Goal: Task Accomplishment & Management: Manage account settings

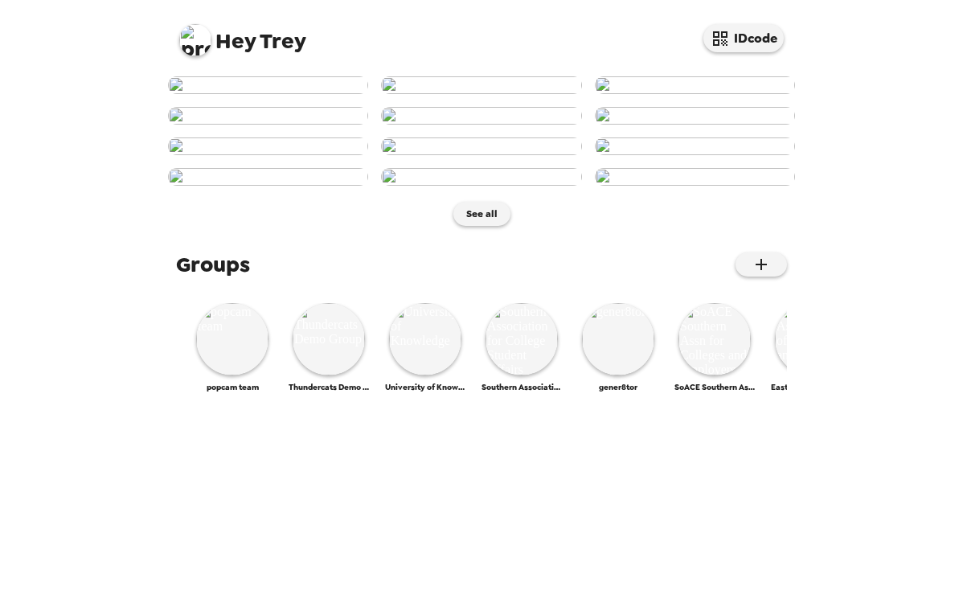
scroll to position [730, 0]
click at [225, 375] on img at bounding box center [232, 339] width 72 height 72
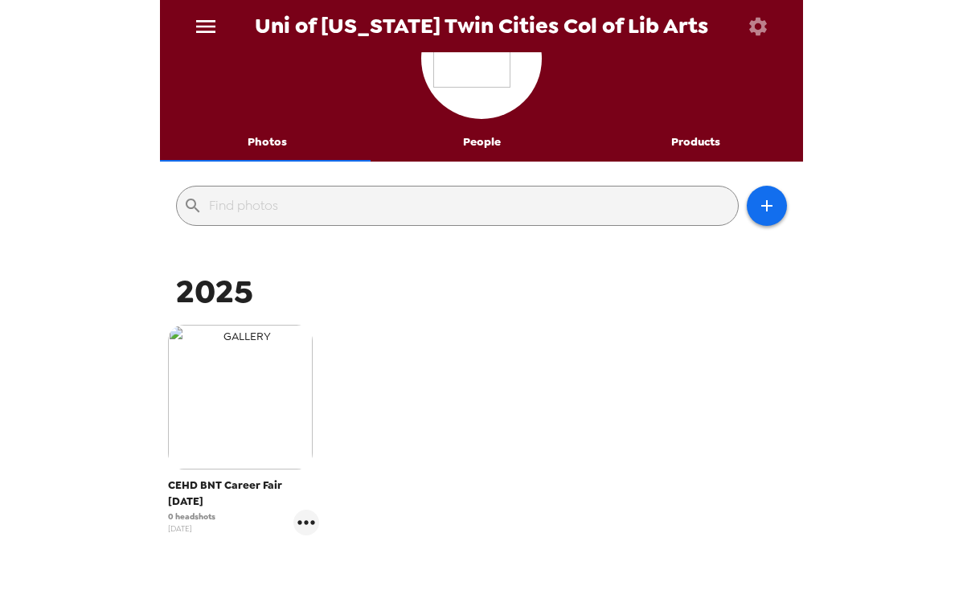
scroll to position [80, 0]
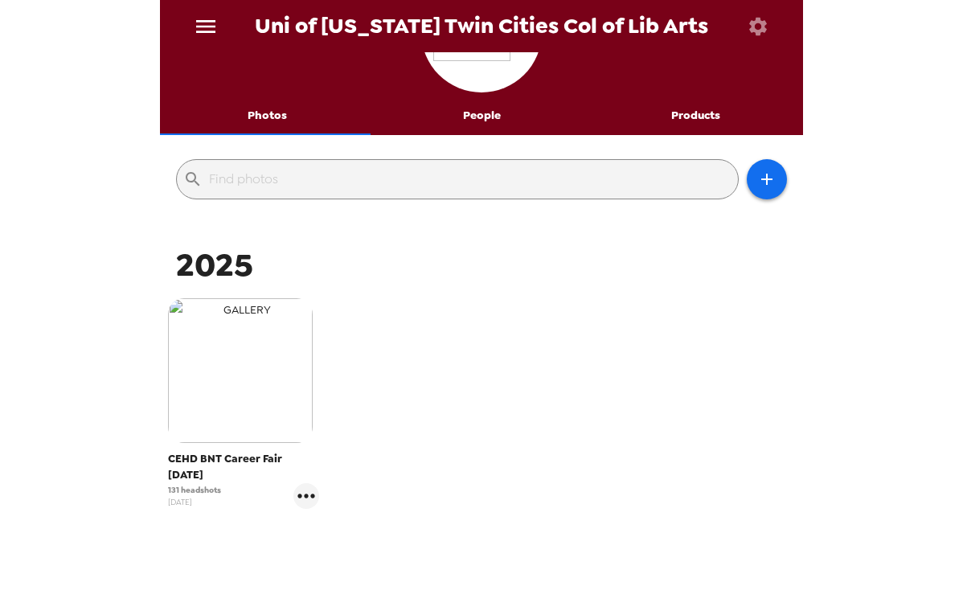
click at [260, 371] on img "button" at bounding box center [240, 370] width 145 height 145
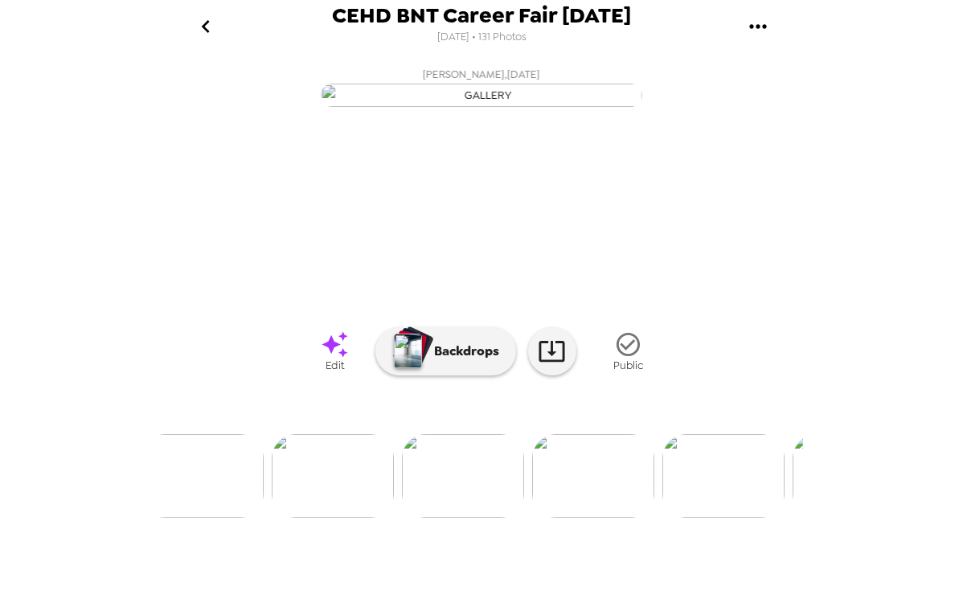
scroll to position [0, 3633]
click at [459, 517] on img at bounding box center [493, 476] width 122 height 84
click at [762, 24] on icon "gallery menu" at bounding box center [758, 27] width 26 height 26
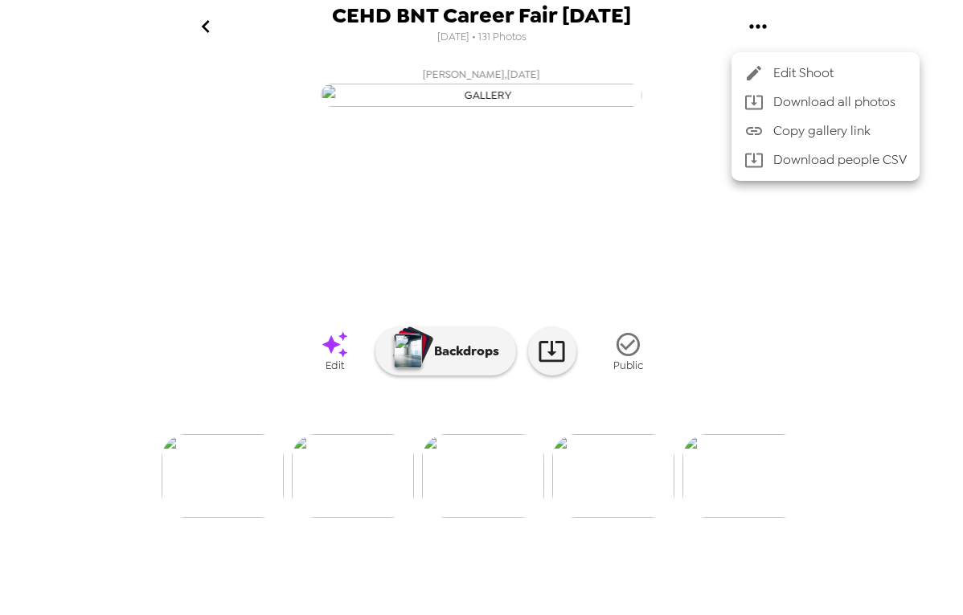
click at [759, 11] on div at bounding box center [481, 307] width 963 height 615
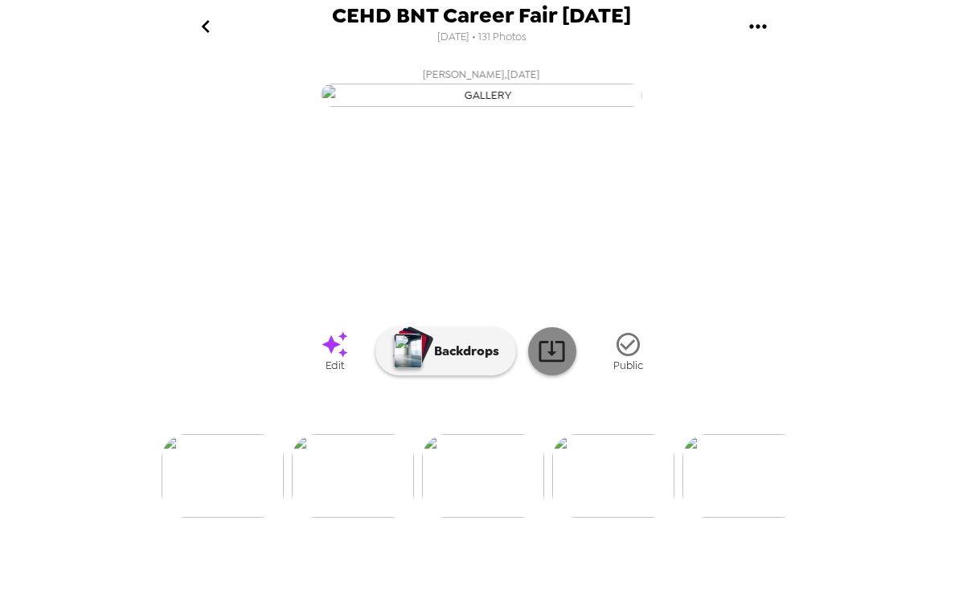
click at [538, 362] on icon at bounding box center [551, 351] width 26 height 21
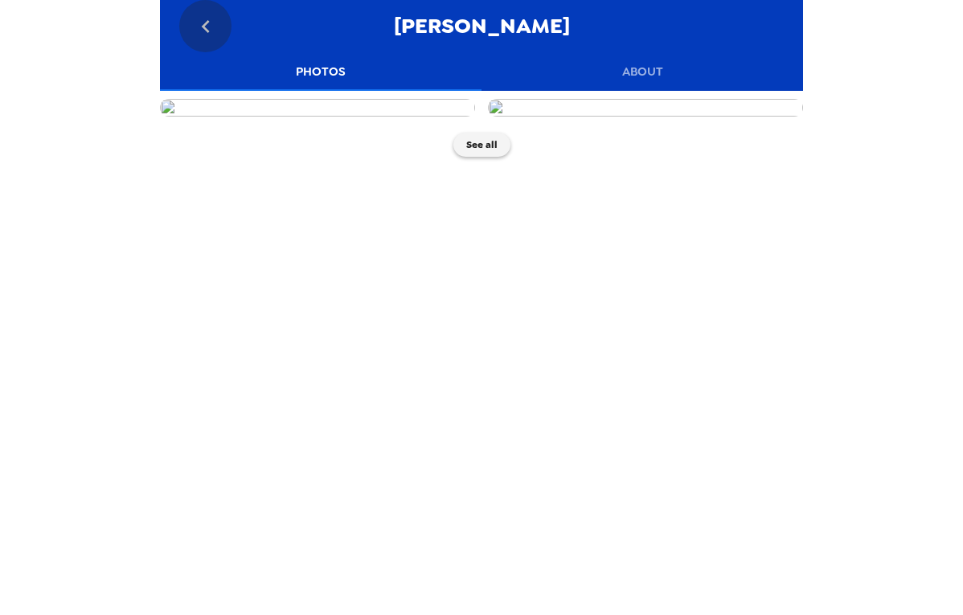
click at [208, 27] on icon "go back" at bounding box center [206, 27] width 26 height 26
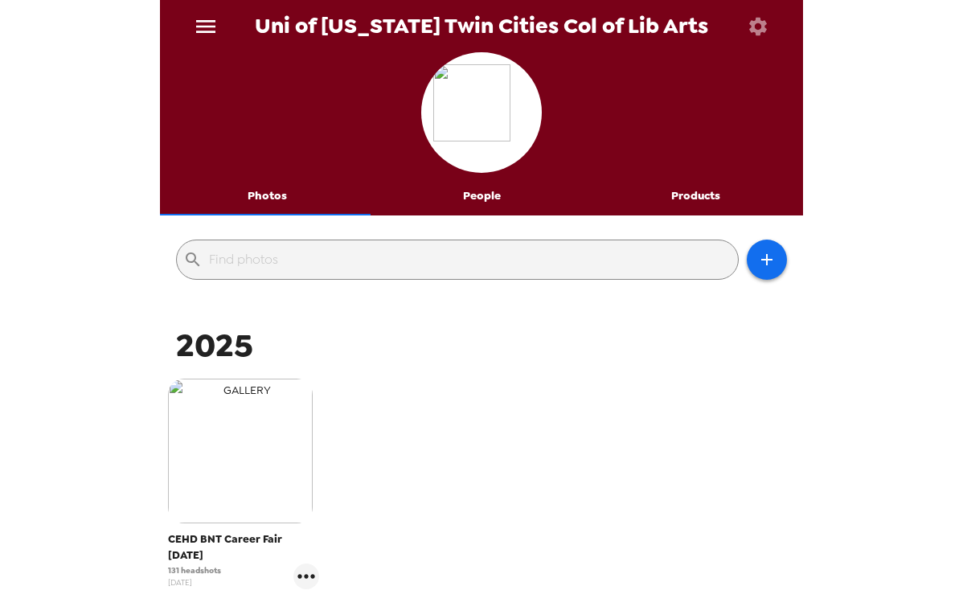
click at [222, 448] on img "button" at bounding box center [240, 450] width 145 height 145
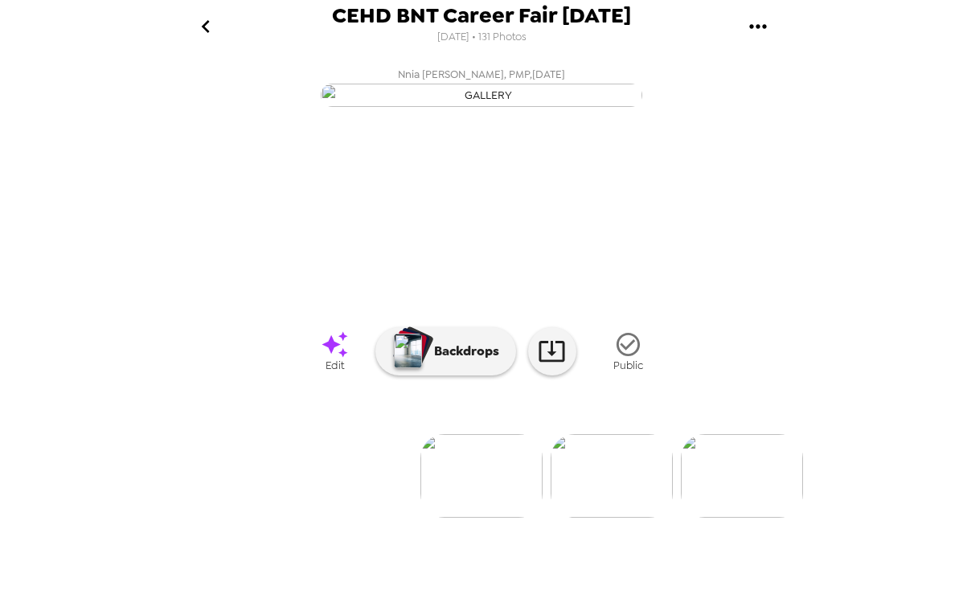
click at [207, 22] on icon "go back" at bounding box center [205, 26] width 8 height 13
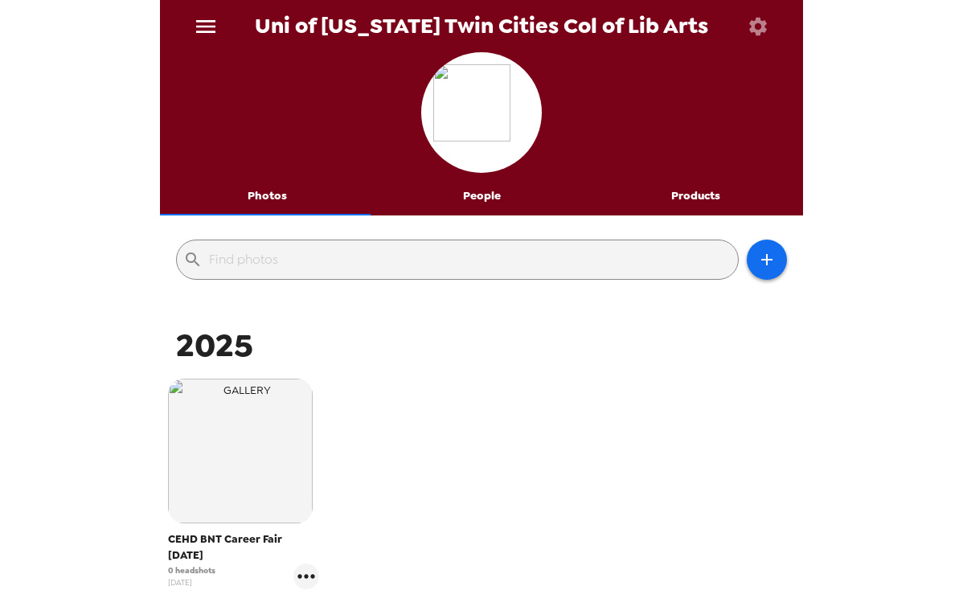
click at [210, 21] on icon "menu" at bounding box center [205, 26] width 19 height 13
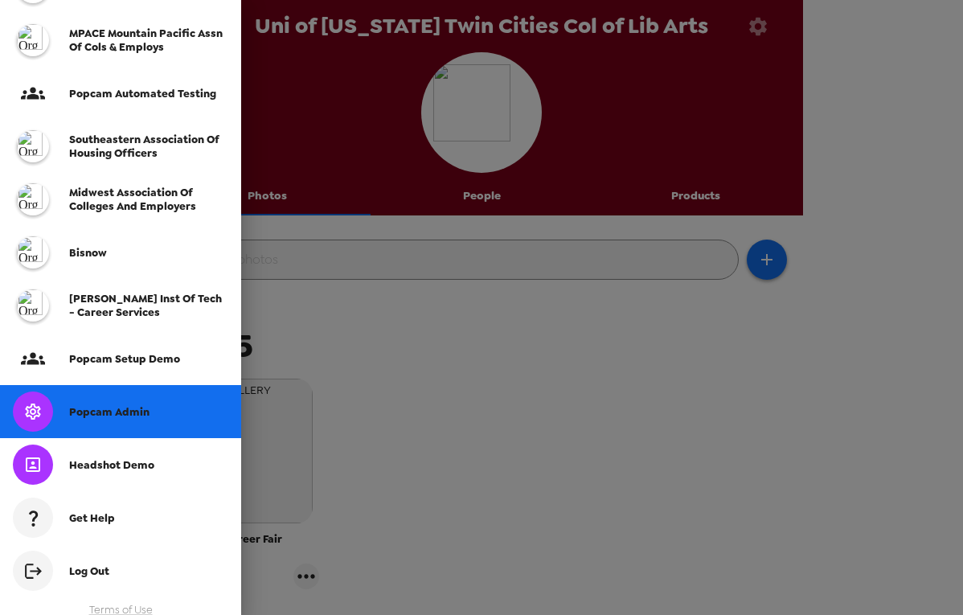
scroll to position [464, 0]
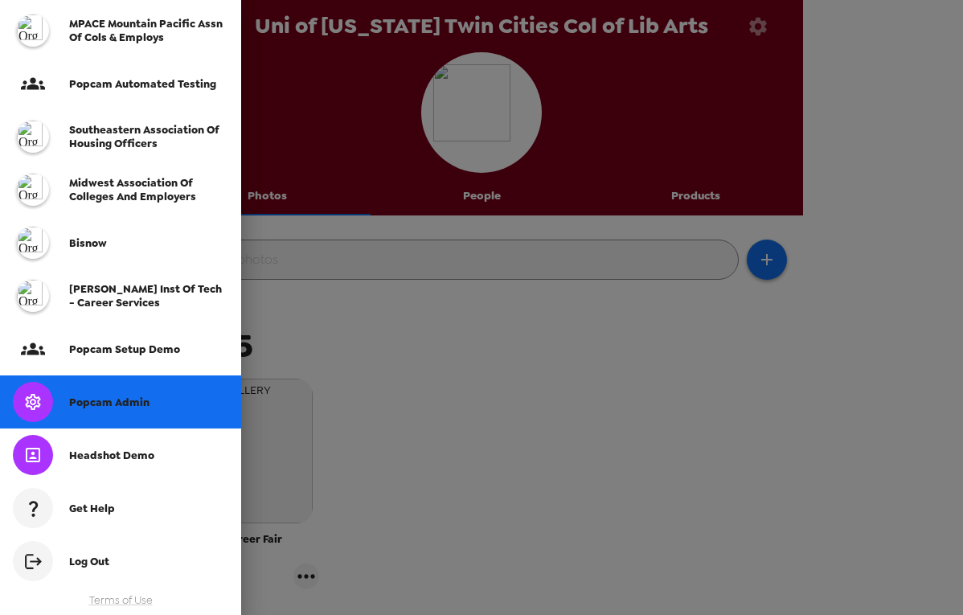
drag, startPoint x: 132, startPoint y: 394, endPoint x: 153, endPoint y: 370, distance: 31.3
click at [132, 395] on div "Popcam Admin" at bounding box center [120, 401] width 241 height 53
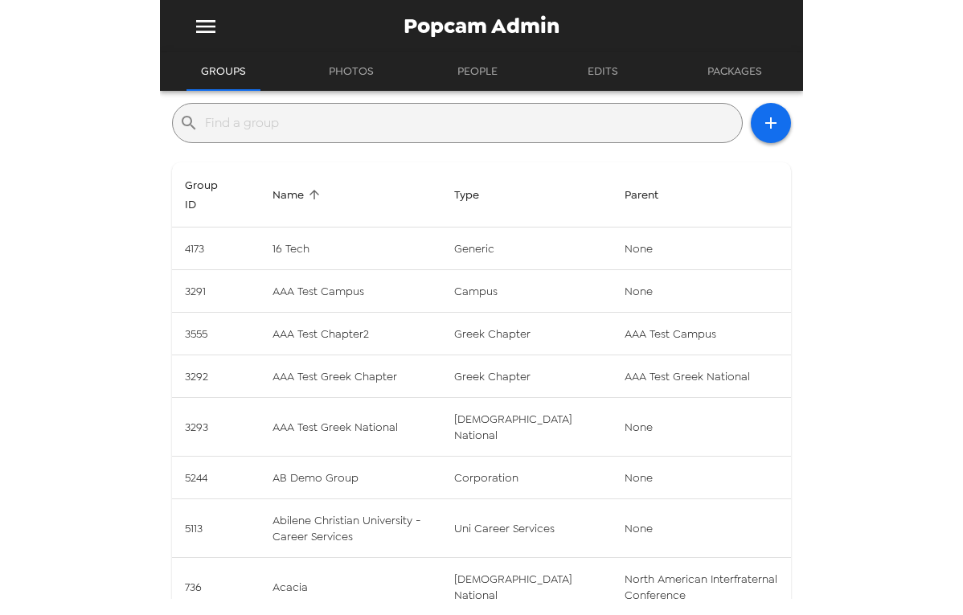
click at [389, 115] on input "text" at bounding box center [470, 123] width 530 height 26
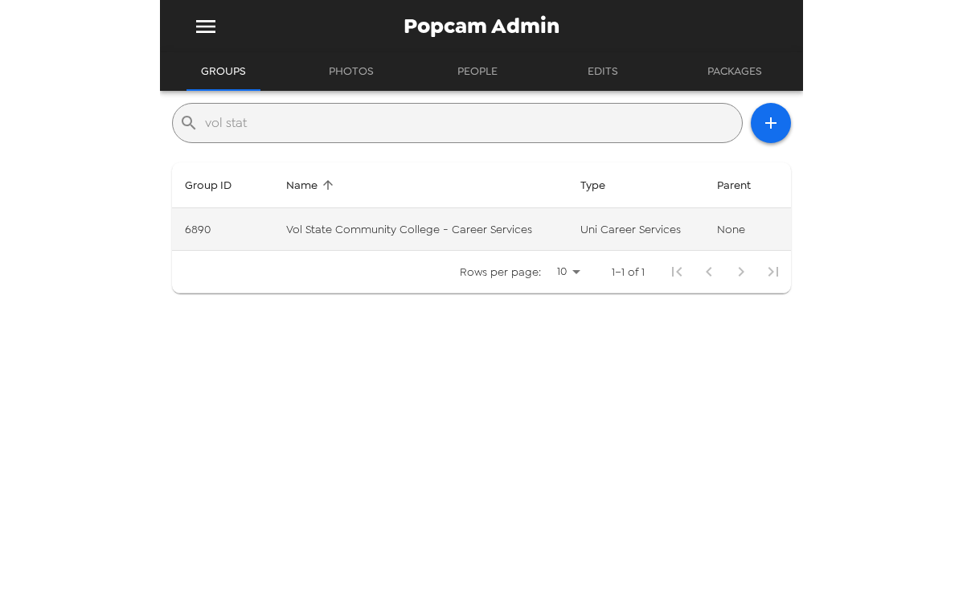
type input "vol stat"
click at [423, 239] on td "Vol State Community College - Career Services" at bounding box center [420, 229] width 294 height 43
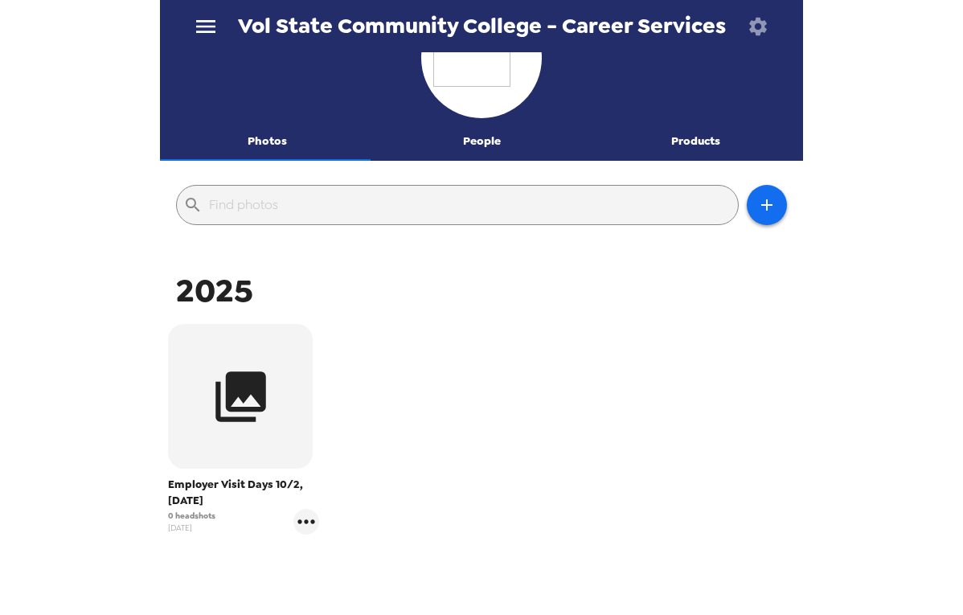
scroll to position [80, 0]
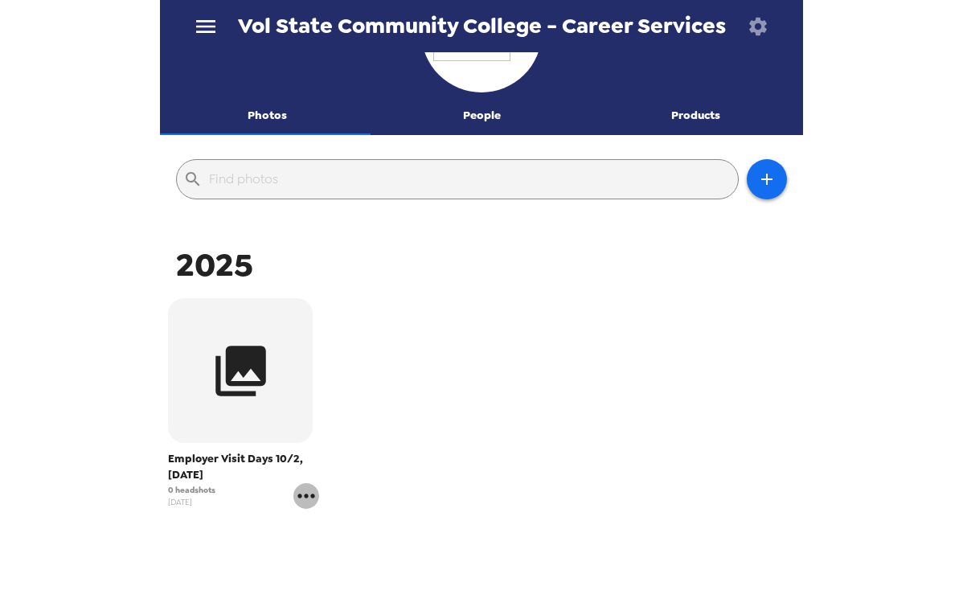
click at [306, 498] on icon "gallery menu" at bounding box center [306, 496] width 26 height 26
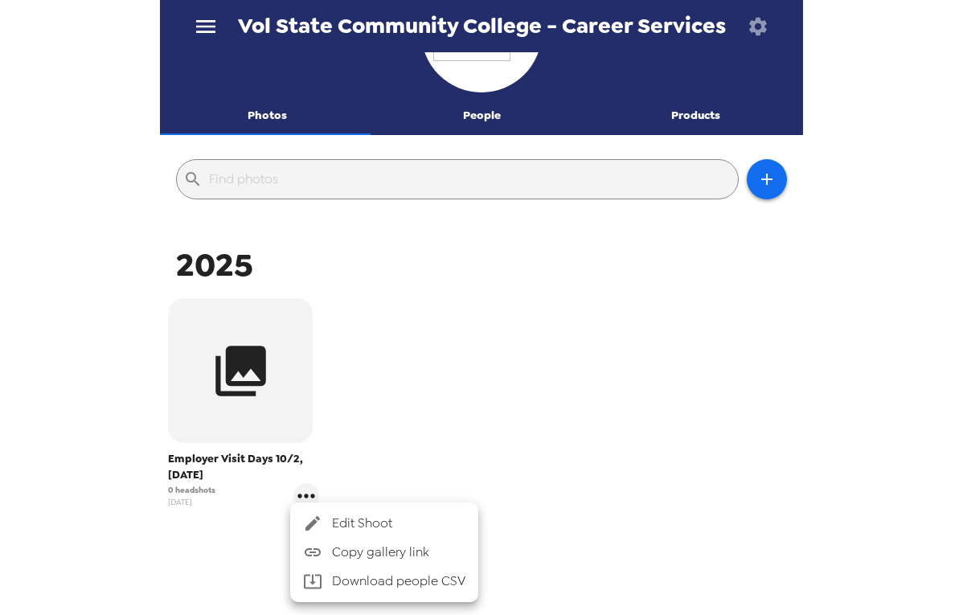
click at [344, 516] on span "Edit Shoot" at bounding box center [398, 522] width 133 height 19
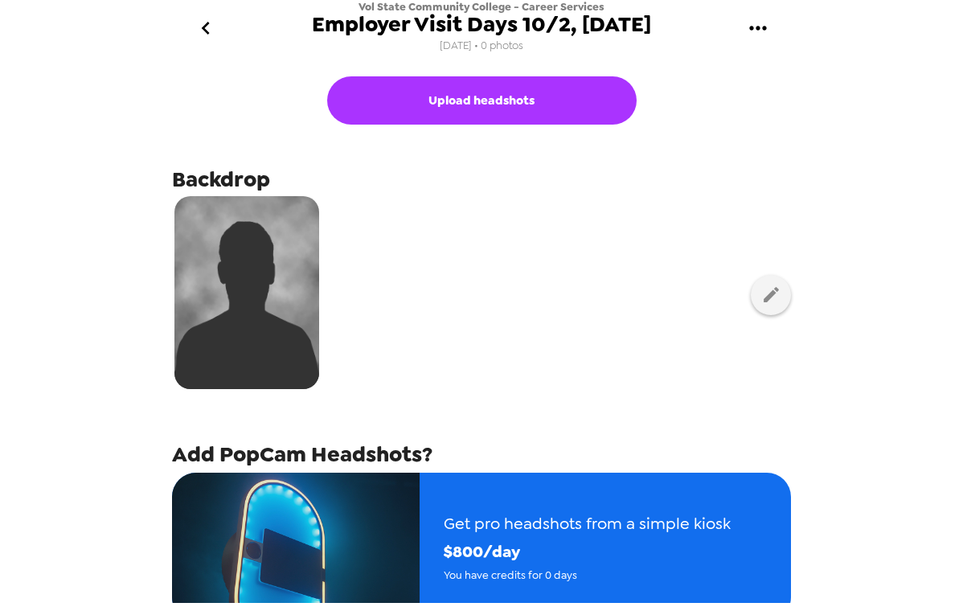
click at [196, 39] on icon "go back" at bounding box center [206, 28] width 26 height 26
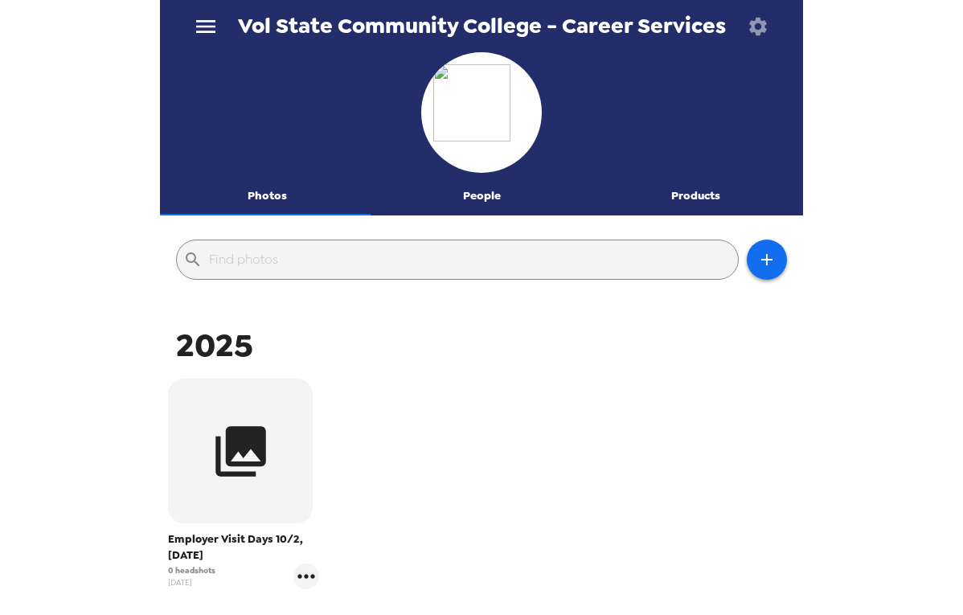
click at [763, 35] on icon "button" at bounding box center [757, 26] width 22 height 22
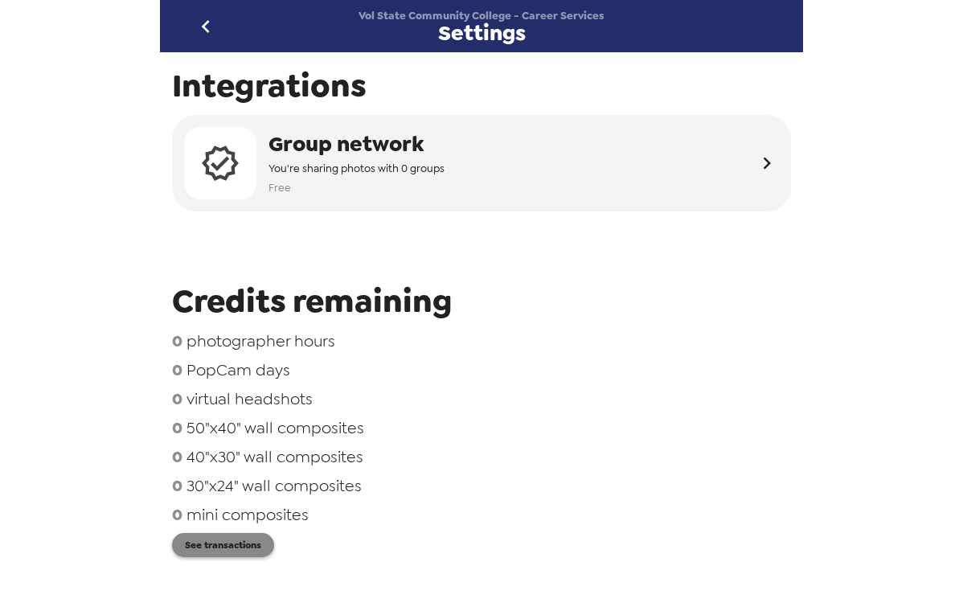
click at [238, 548] on button "See transactions" at bounding box center [223, 545] width 102 height 24
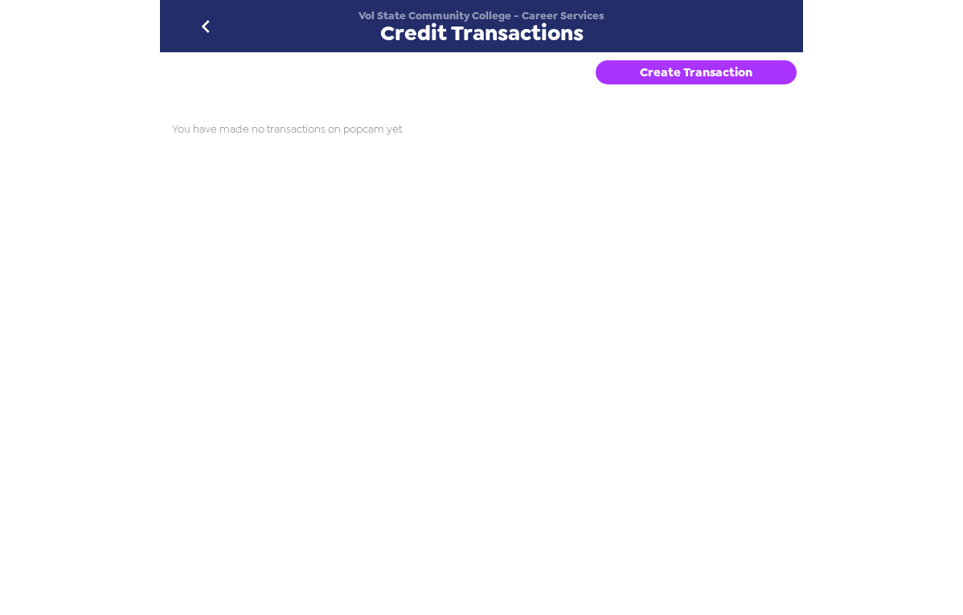
click at [685, 72] on button "Create Transaction" at bounding box center [695, 72] width 201 height 24
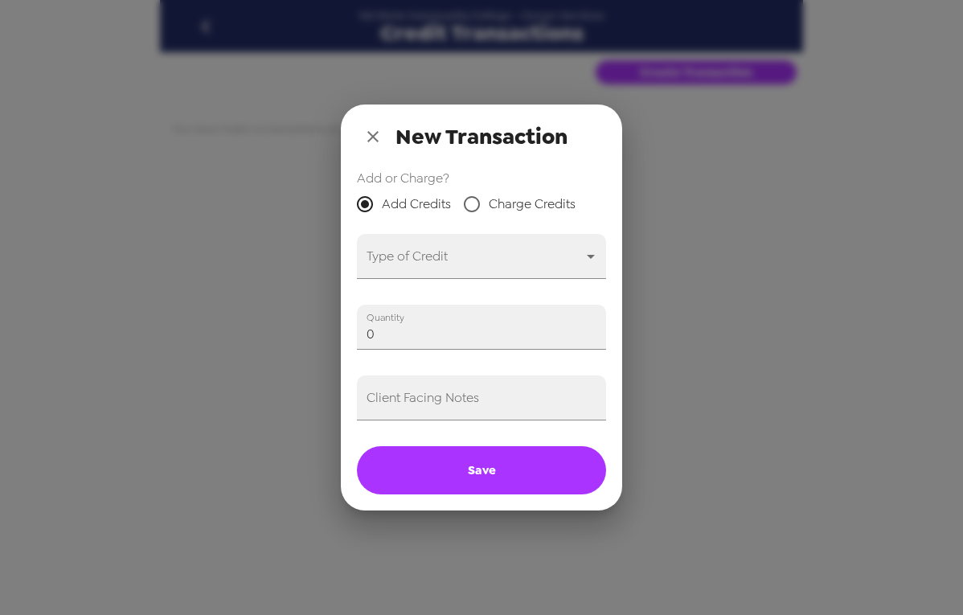
click at [371, 139] on icon "close" at bounding box center [372, 136] width 19 height 19
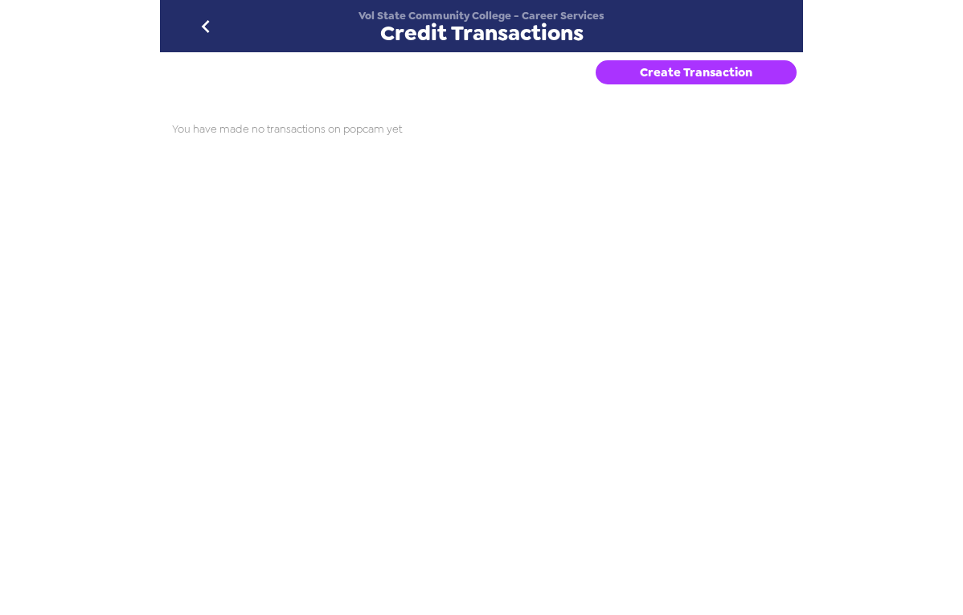
click at [705, 73] on button "Create Transaction" at bounding box center [695, 72] width 201 height 24
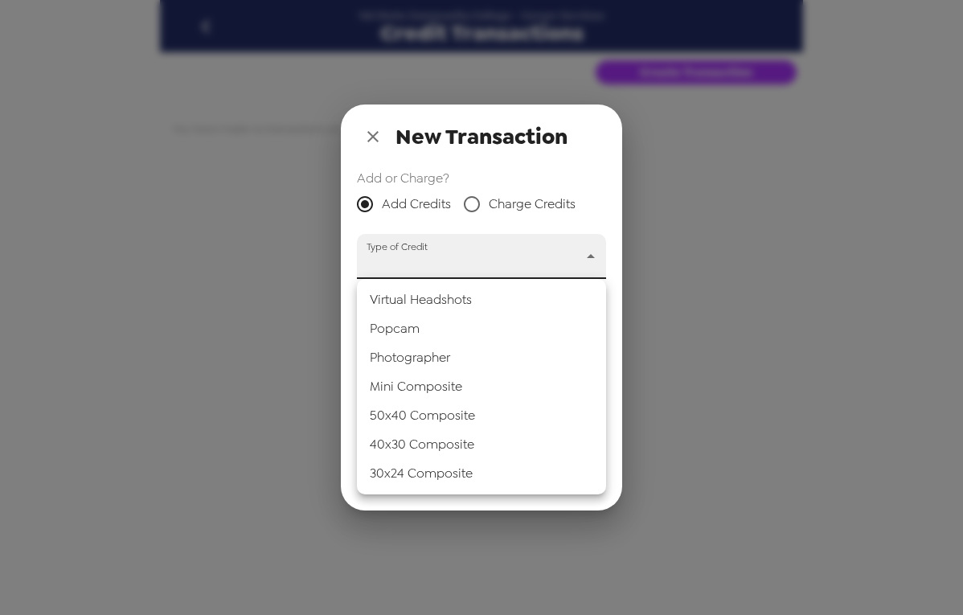
click at [470, 257] on body "Vol State Community College - Career Services Credit Transactions Create Transa…" at bounding box center [481, 307] width 963 height 615
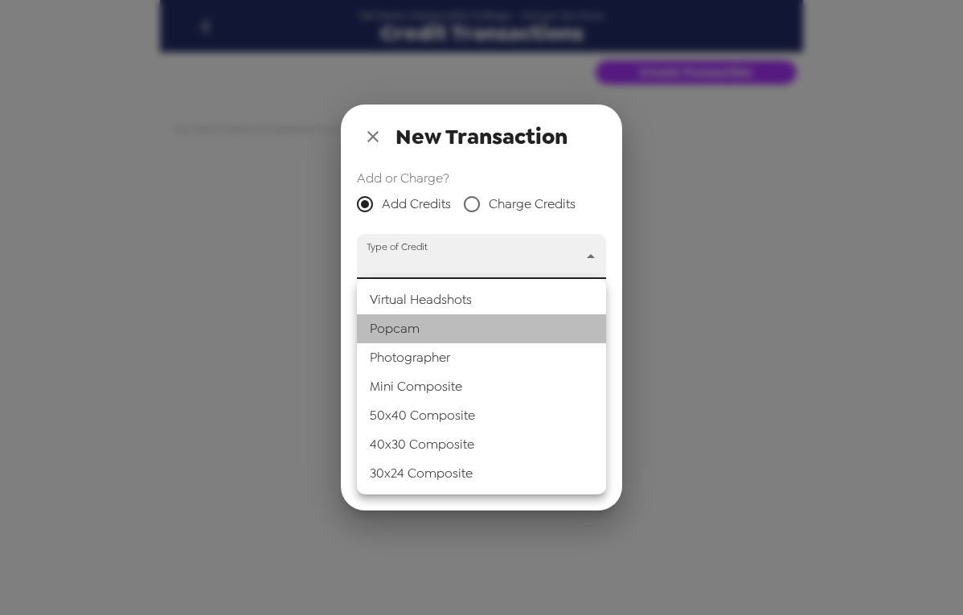
click at [458, 329] on li "Popcam" at bounding box center [481, 328] width 249 height 29
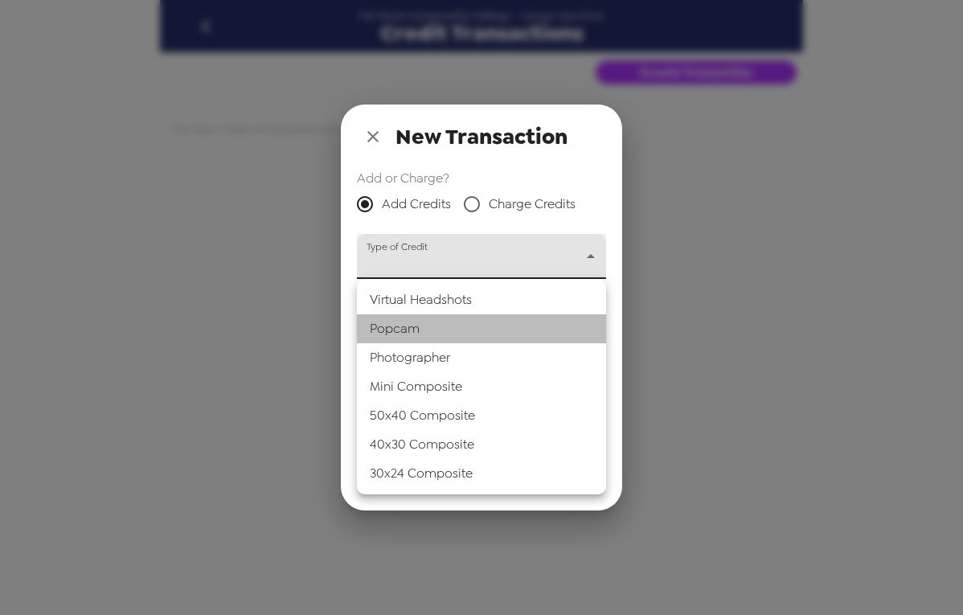
type input "popcam"
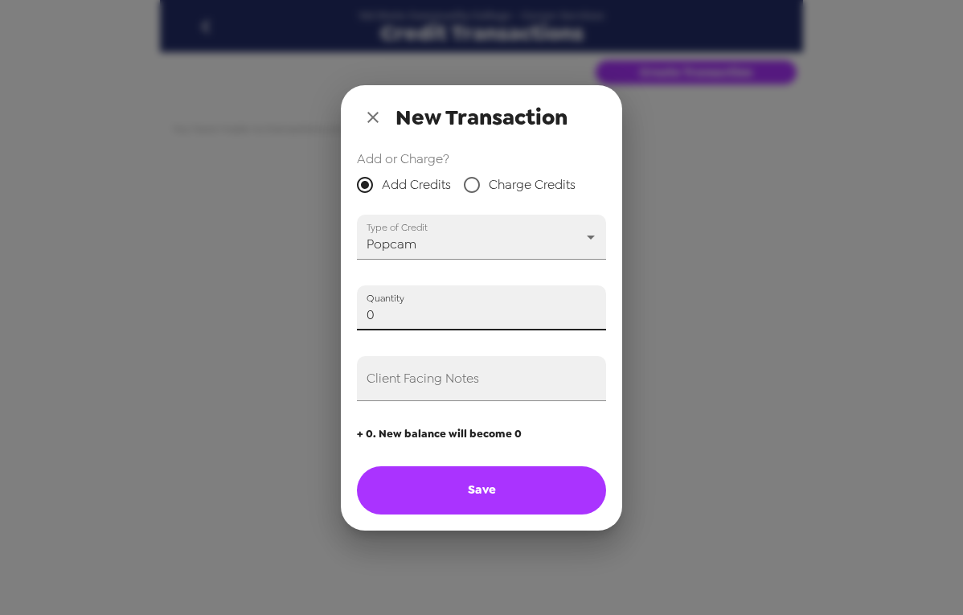
drag, startPoint x: 424, startPoint y: 320, endPoint x: 244, endPoint y: 313, distance: 180.1
click at [237, 309] on div "New Transaction Add or Charge? Add Credits Charge Credits Type of Credit Popcam…" at bounding box center [481, 307] width 963 height 615
type input "2"
click at [445, 382] on input "Client Facing Notes" at bounding box center [481, 378] width 249 height 45
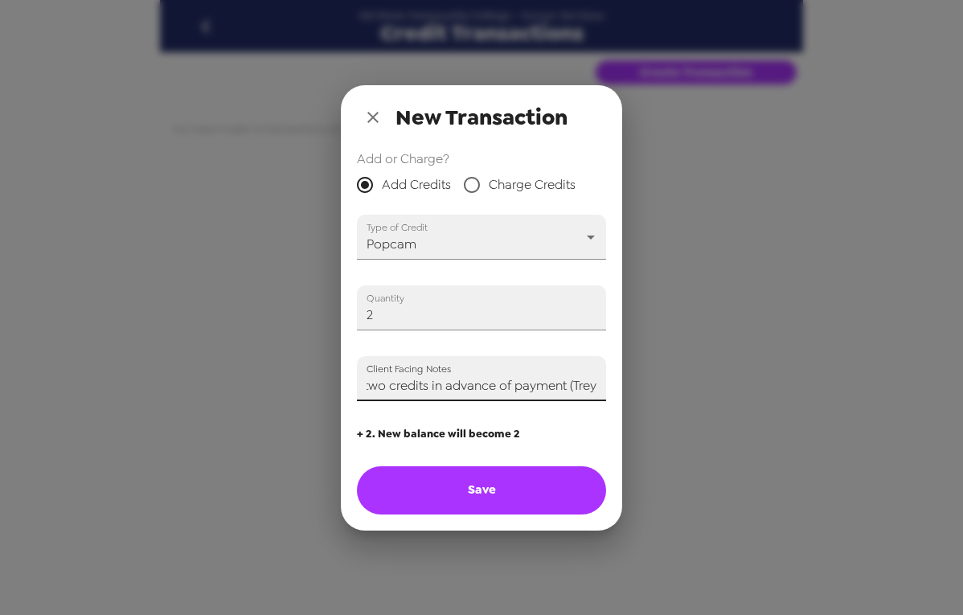
scroll to position [0, 62]
click at [564, 388] on input "Applying two credits in advance of payment (Trey)" at bounding box center [481, 378] width 249 height 45
type input "Applying two credits in advance of payment for events on (Trey)"
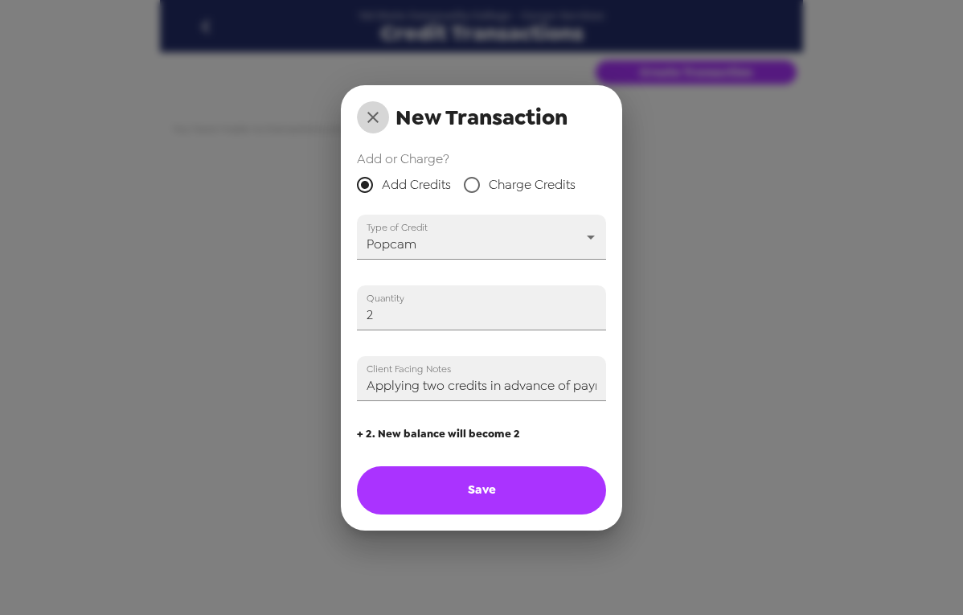
click at [370, 119] on icon "close" at bounding box center [372, 117] width 19 height 19
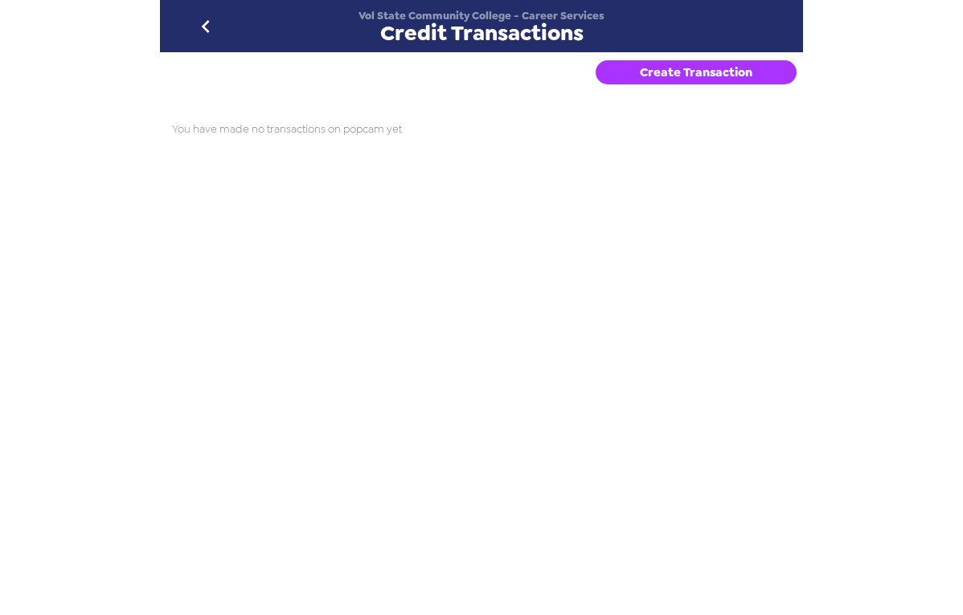
click at [197, 33] on icon "go back" at bounding box center [206, 27] width 26 height 26
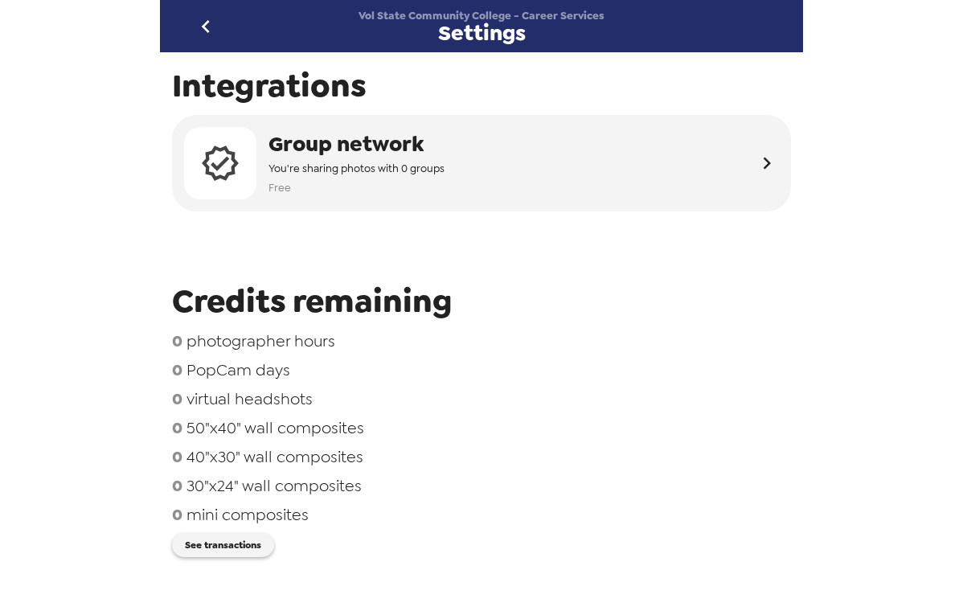
click at [209, 24] on icon "go back" at bounding box center [206, 27] width 26 height 26
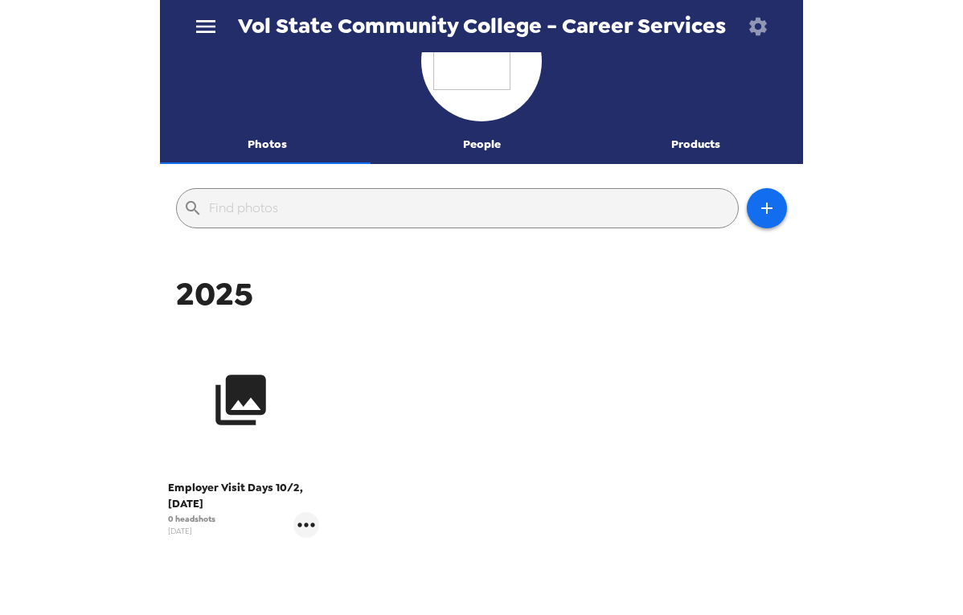
scroll to position [80, 0]
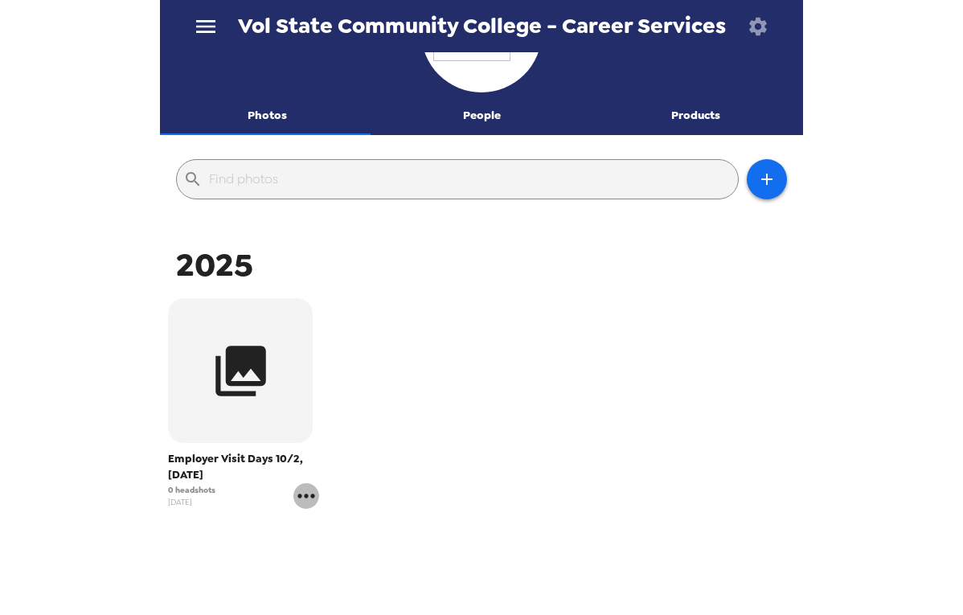
click at [308, 506] on icon "gallery menu" at bounding box center [306, 496] width 26 height 26
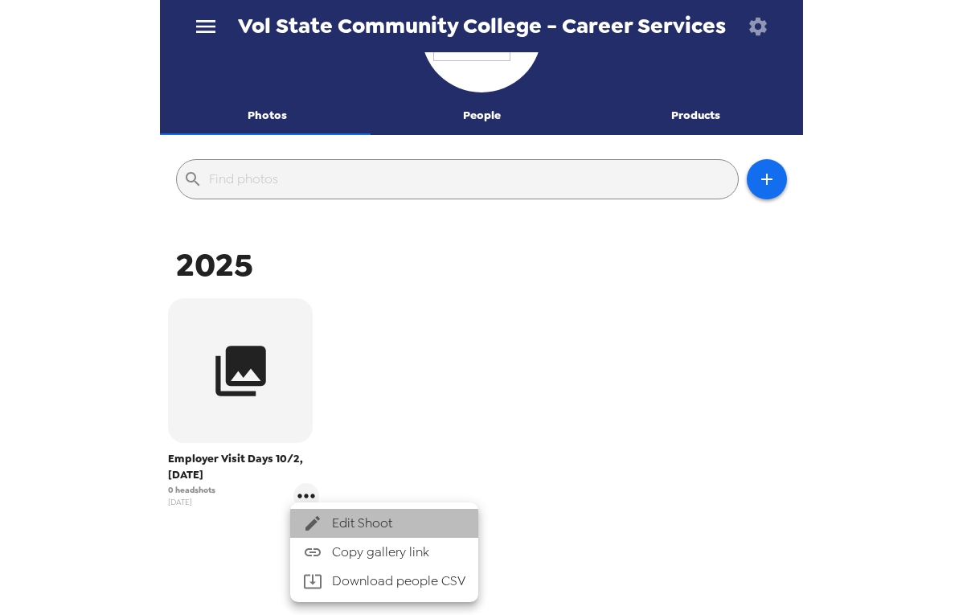
click at [378, 517] on span "Edit Shoot" at bounding box center [398, 522] width 133 height 19
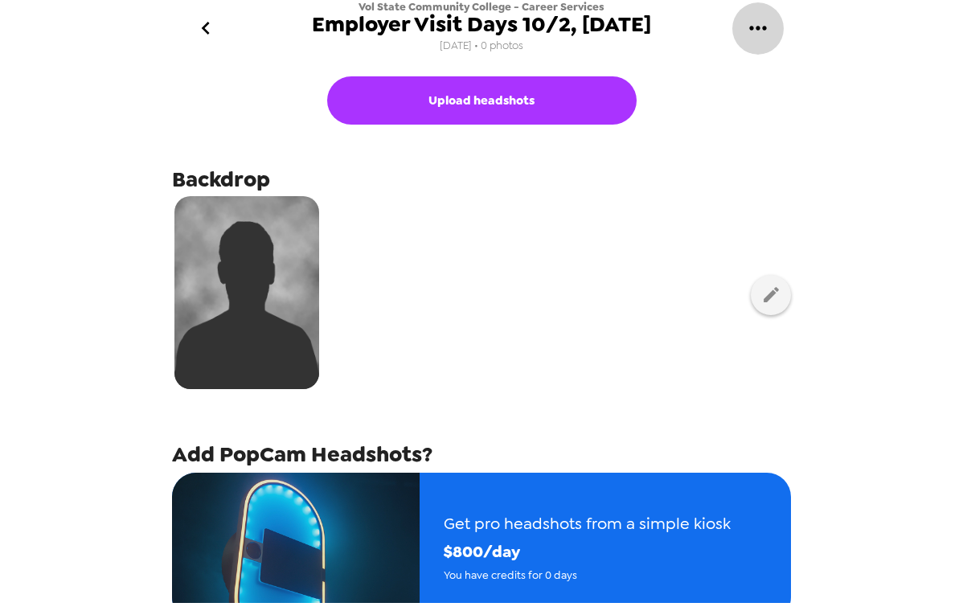
click at [768, 31] on icon "gallery menu" at bounding box center [758, 28] width 26 height 26
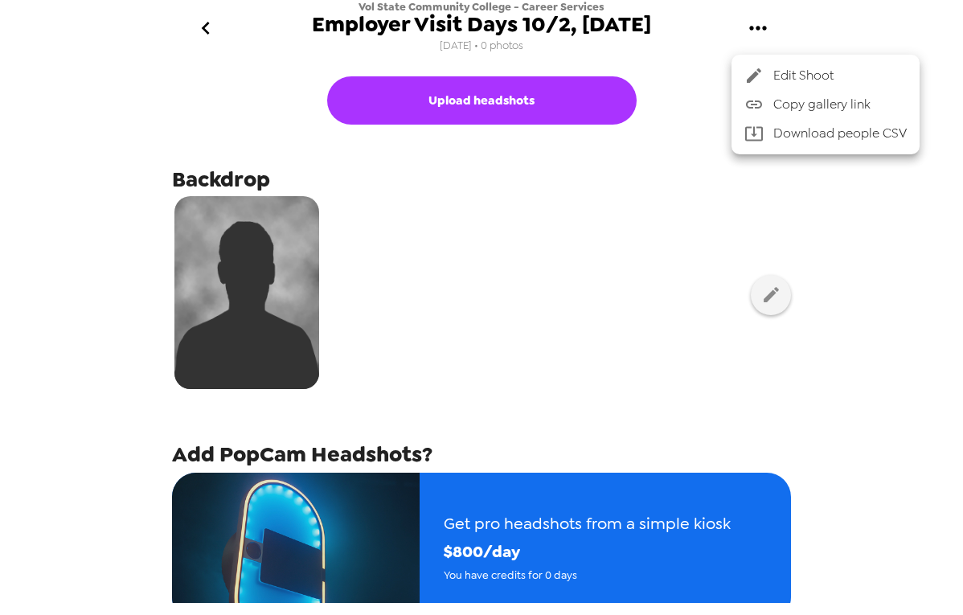
click at [652, 296] on div at bounding box center [481, 307] width 963 height 615
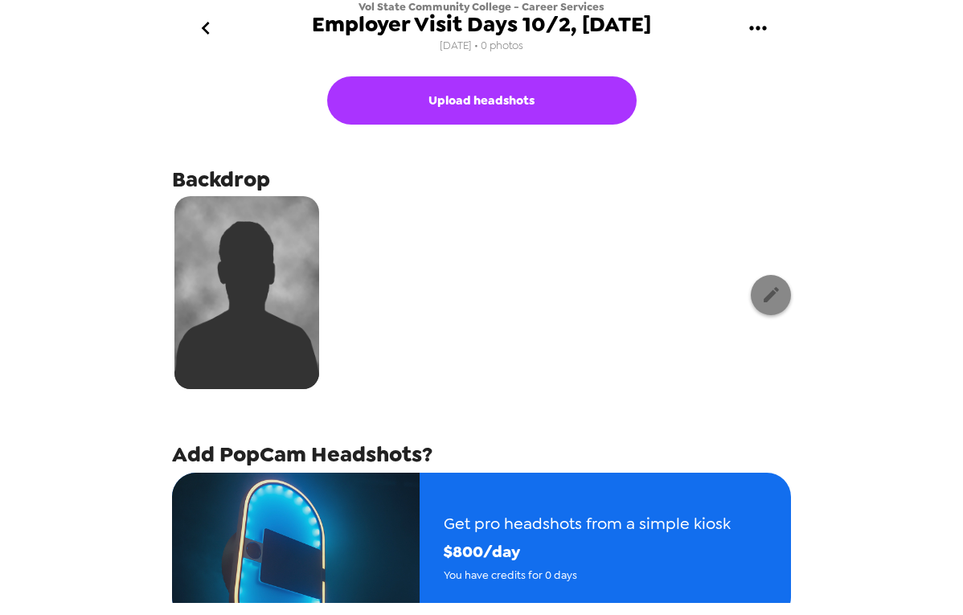
click at [762, 296] on icon "button" at bounding box center [771, 294] width 20 height 20
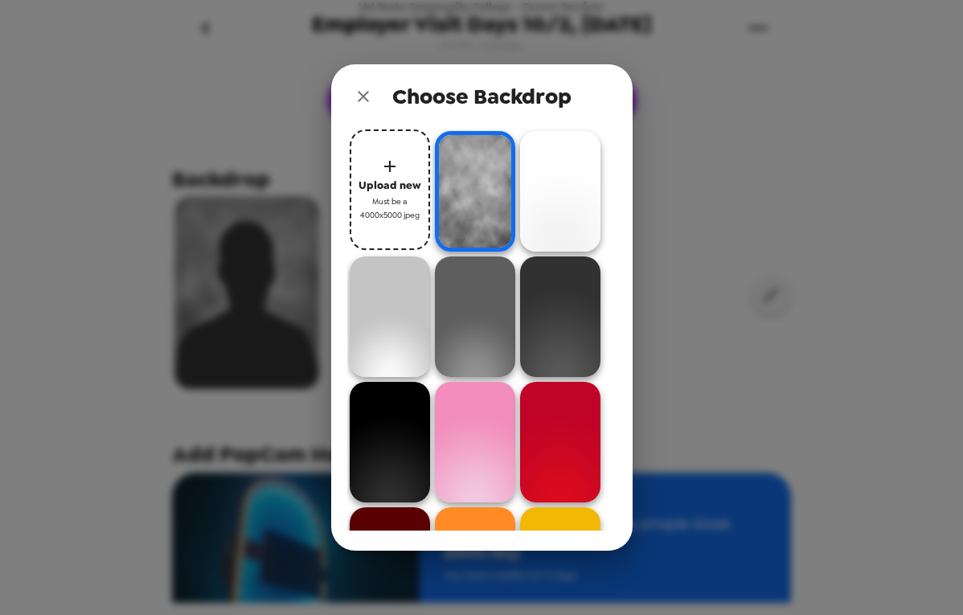
click at [370, 85] on button "close" at bounding box center [363, 96] width 32 height 32
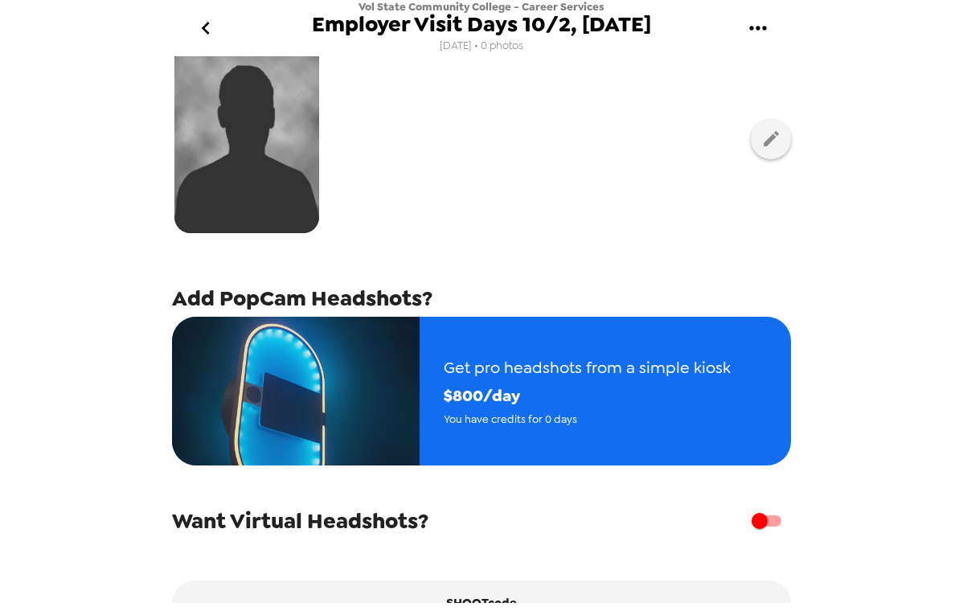
scroll to position [253, 0]
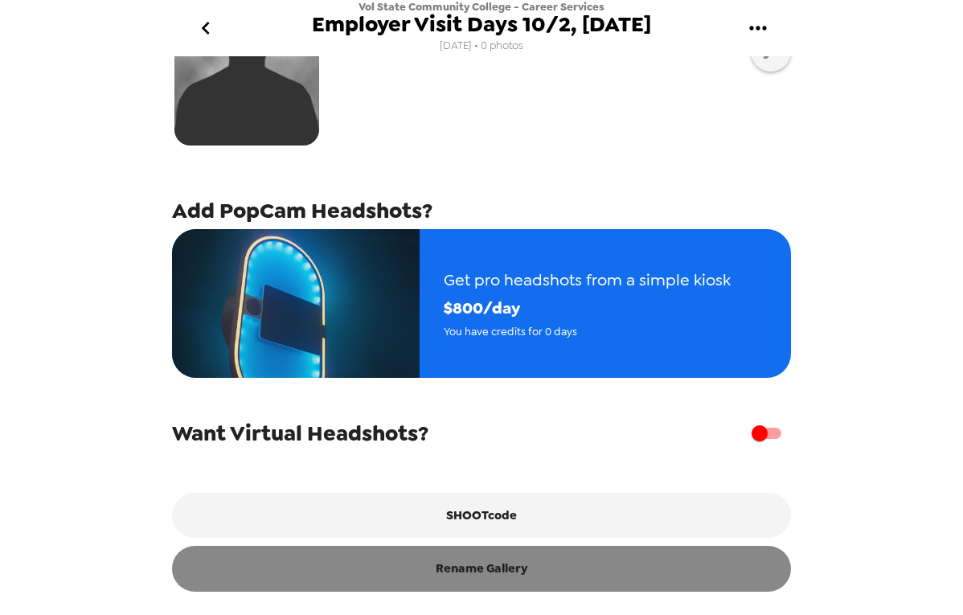
click at [475, 568] on button "Rename Gallery" at bounding box center [481, 568] width 619 height 45
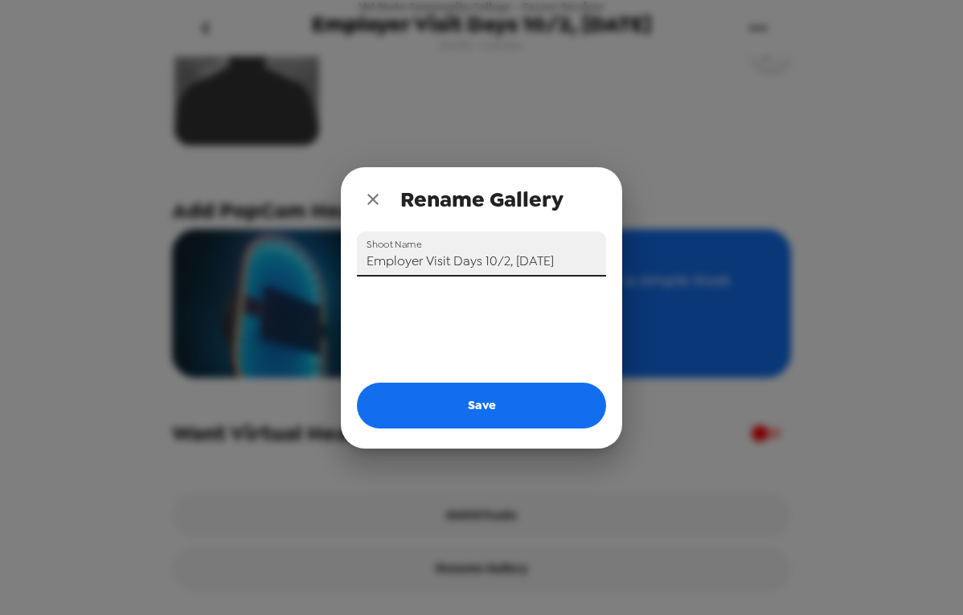
drag, startPoint x: 509, startPoint y: 268, endPoint x: 660, endPoint y: 276, distance: 150.5
click at [657, 276] on div "Rename Gallery Shoot Name Employer Visit Days 10/2, 10/9/25 Save" at bounding box center [481, 307] width 963 height 615
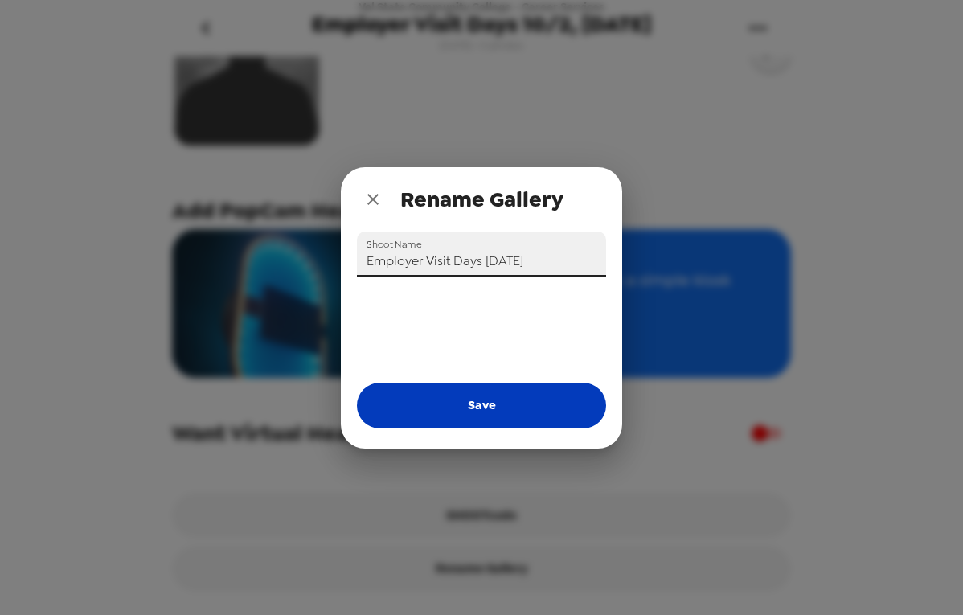
click at [515, 414] on button "Save" at bounding box center [481, 404] width 249 height 45
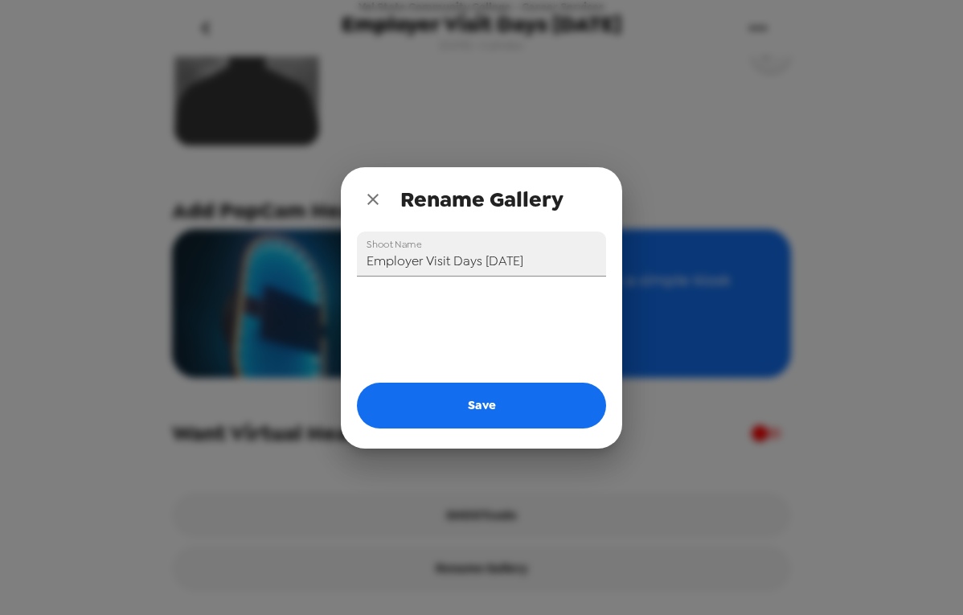
type input "Employer Visit Days 10/2, 10/9/25"
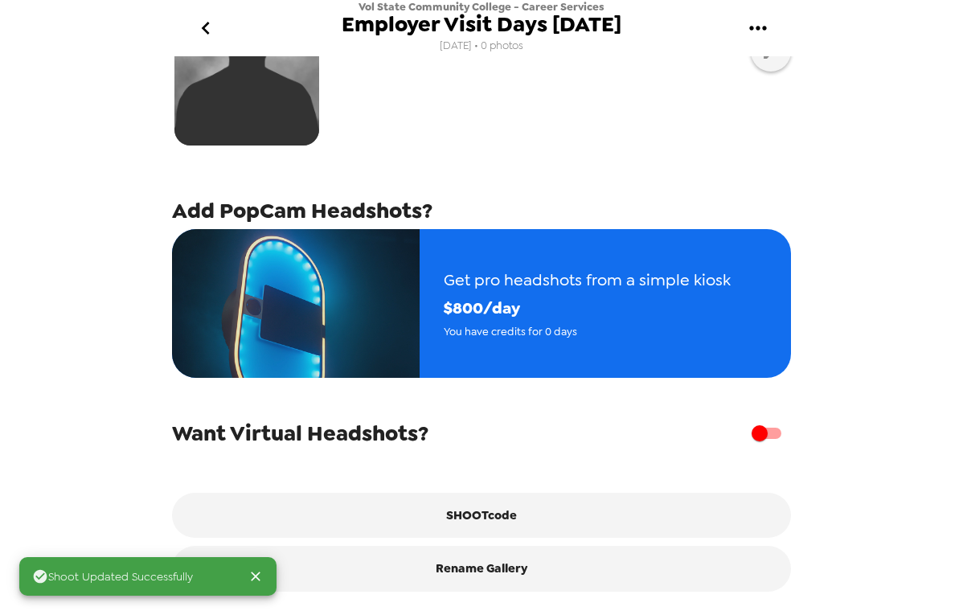
click at [206, 25] on icon "go back" at bounding box center [205, 28] width 8 height 13
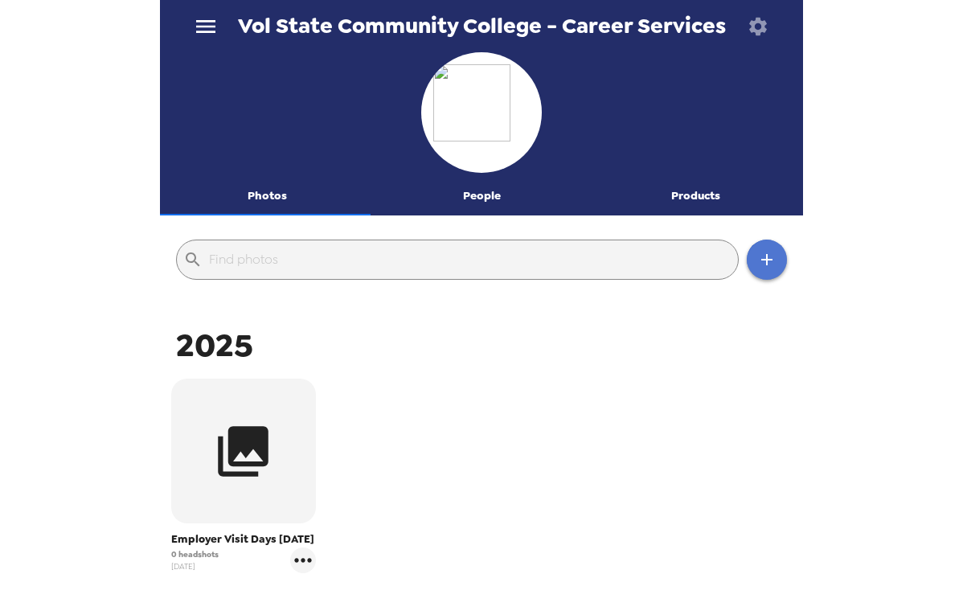
click at [764, 264] on button "button" at bounding box center [766, 259] width 40 height 40
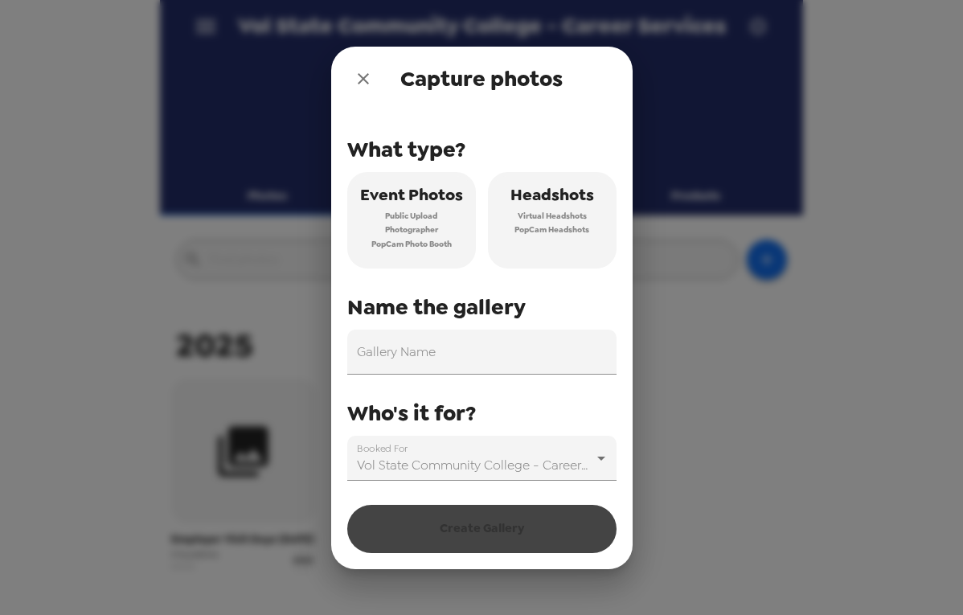
click at [553, 240] on button "Headshots Virtual Headshots PopCam Headshots" at bounding box center [552, 220] width 129 height 96
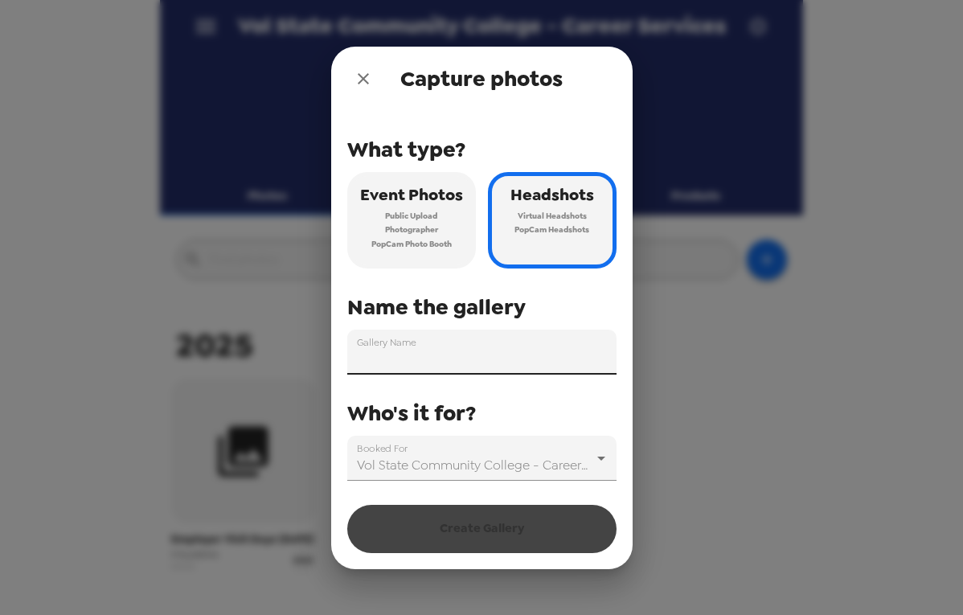
click at [505, 361] on input "Gallery Name" at bounding box center [481, 351] width 269 height 45
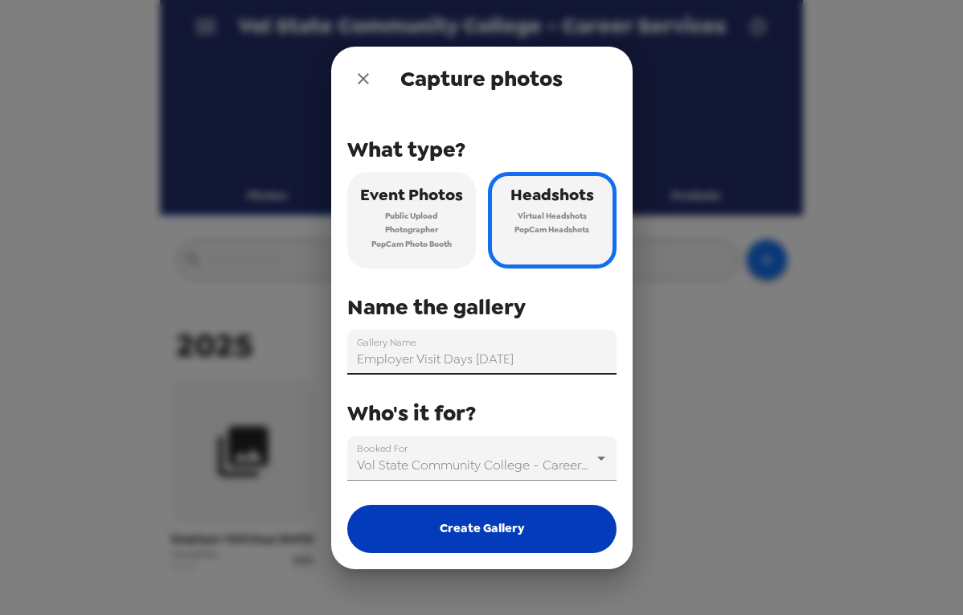
type input "Employer Visit Days 10/9/25"
click at [525, 539] on button "Create Gallery" at bounding box center [481, 529] width 269 height 48
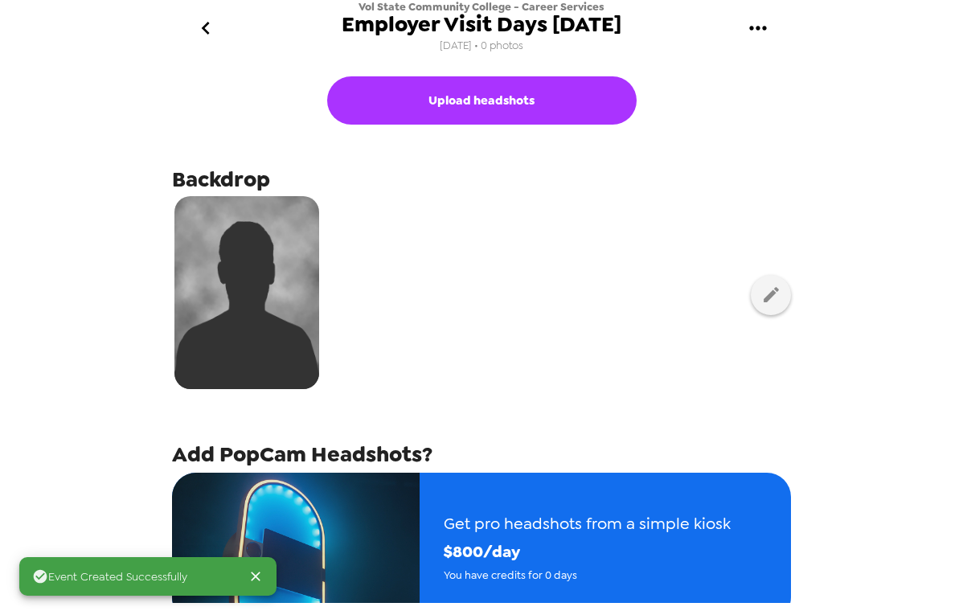
click at [212, 34] on icon "go back" at bounding box center [206, 28] width 26 height 26
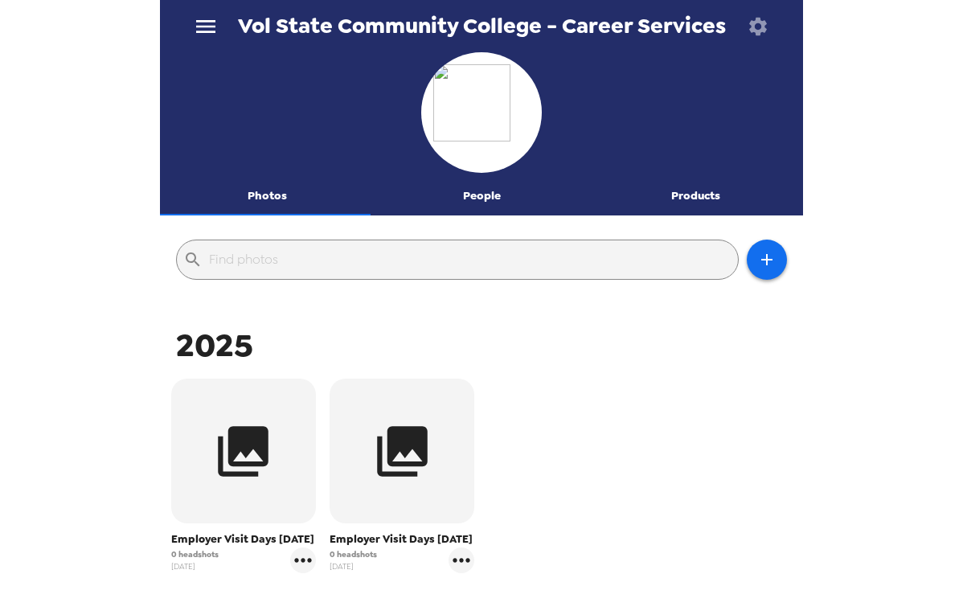
drag, startPoint x: 733, startPoint y: 30, endPoint x: 407, endPoint y: 26, distance: 325.4
click at [411, 28] on div "Vol State Community College - Career Services" at bounding box center [481, 26] width 643 height 52
click at [403, 26] on span "Vol State Community College - Career Services" at bounding box center [482, 26] width 488 height 22
click at [403, 24] on span "Vol State Community College - Career Services" at bounding box center [482, 26] width 488 height 22
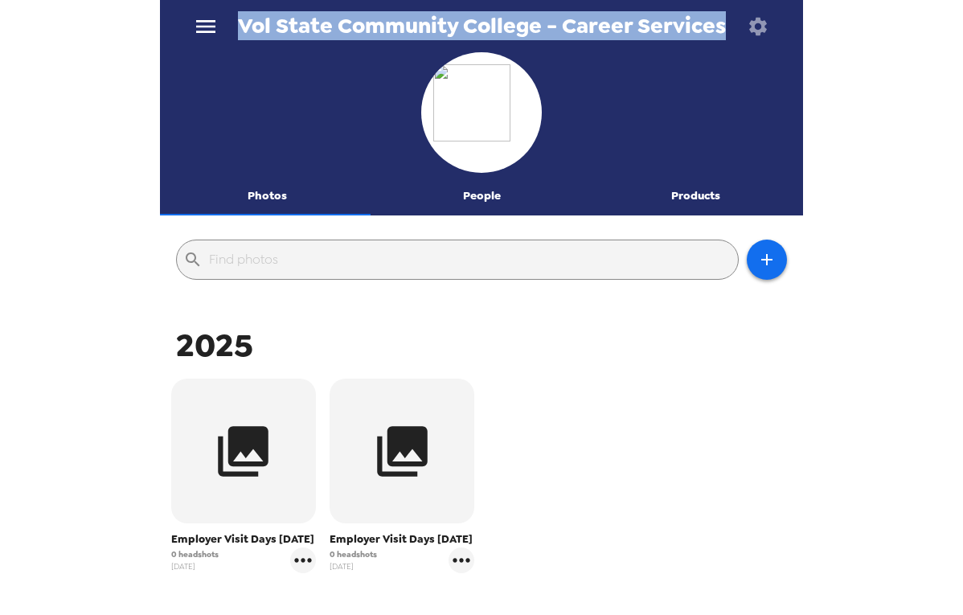
click at [403, 24] on span "Vol State Community College - Career Services" at bounding box center [482, 26] width 488 height 22
copy div "Vol State Community College - Career Services"
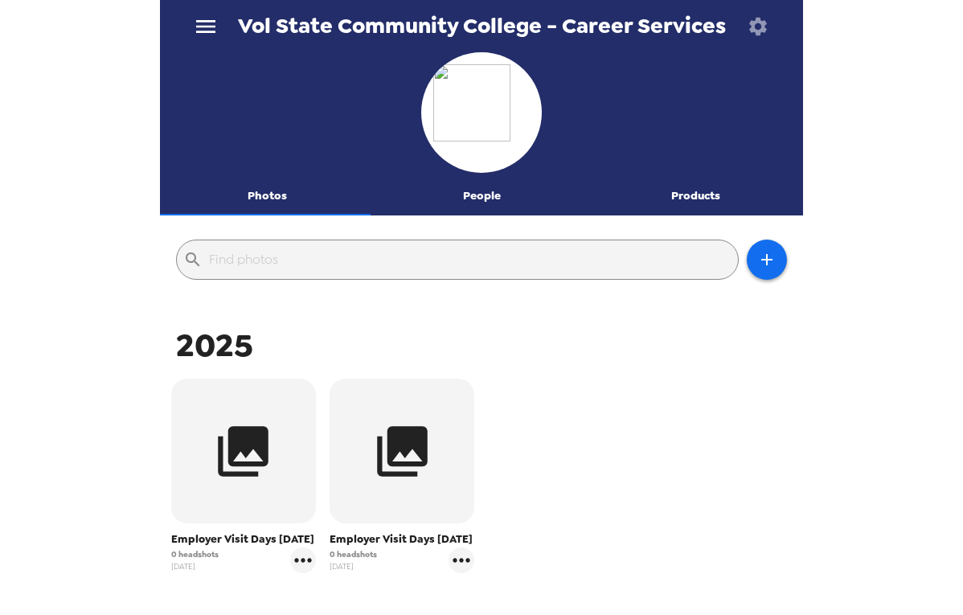
click at [655, 76] on div at bounding box center [481, 114] width 643 height 125
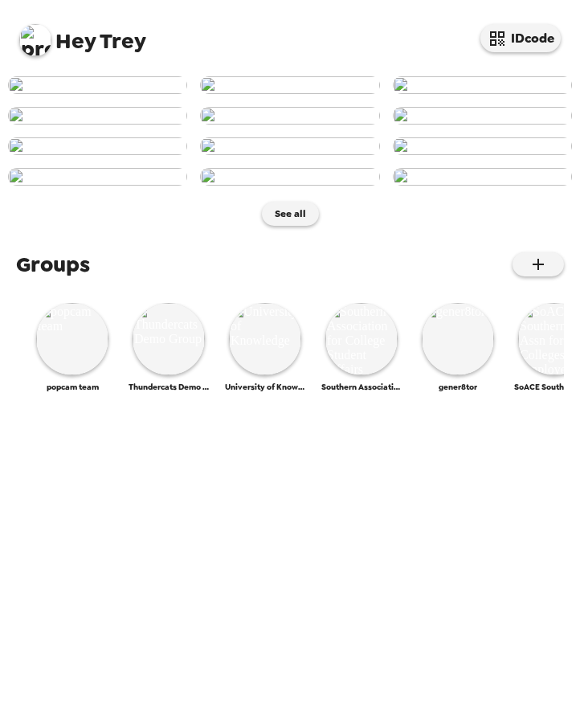
click at [25, 45] on img at bounding box center [35, 40] width 32 height 32
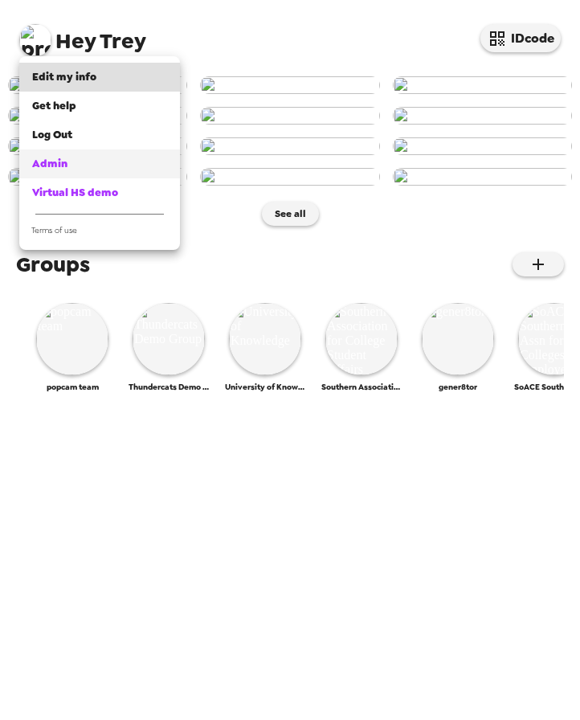
click at [112, 170] on div "Admin" at bounding box center [99, 164] width 135 height 16
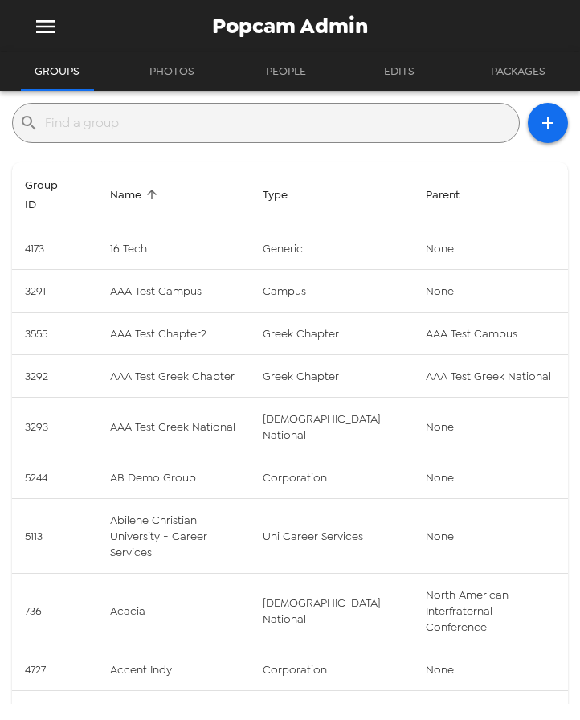
click at [142, 113] on input "text" at bounding box center [279, 123] width 468 height 26
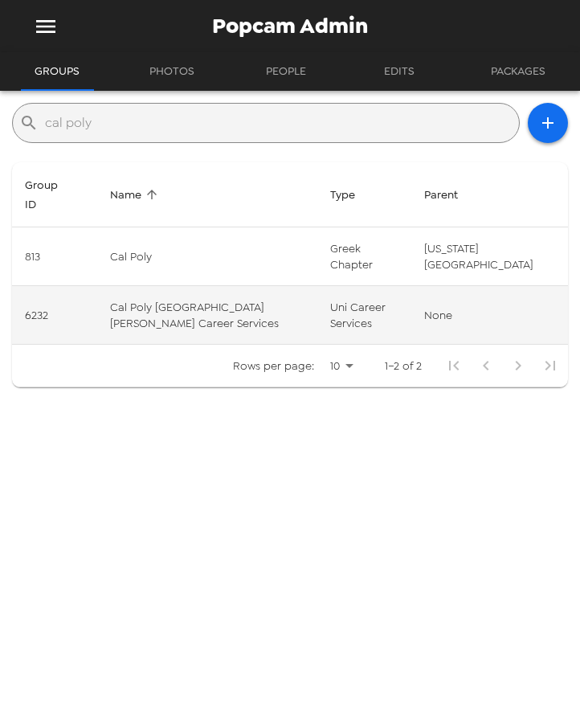
type input "cal poly"
click at [197, 314] on td "Cal Poly San Luis Obispo Career Services" at bounding box center [207, 315] width 221 height 59
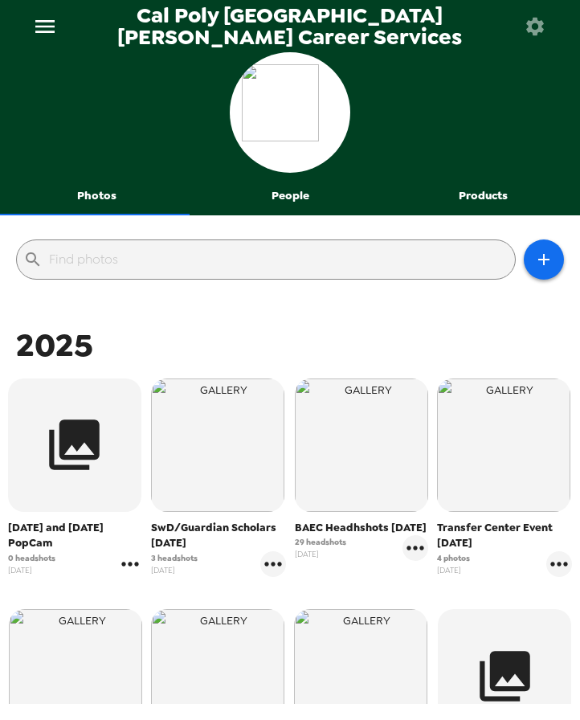
click at [131, 569] on icon "gallery menu" at bounding box center [130, 564] width 26 height 26
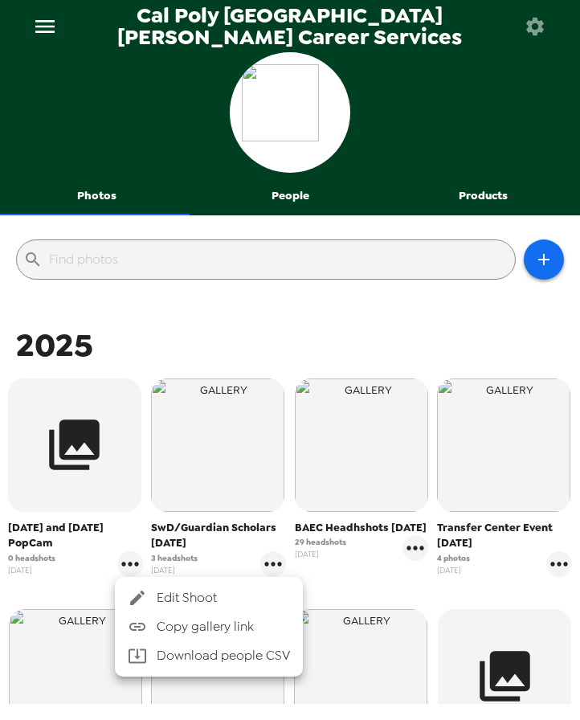
click at [219, 329] on div at bounding box center [290, 360] width 580 height 720
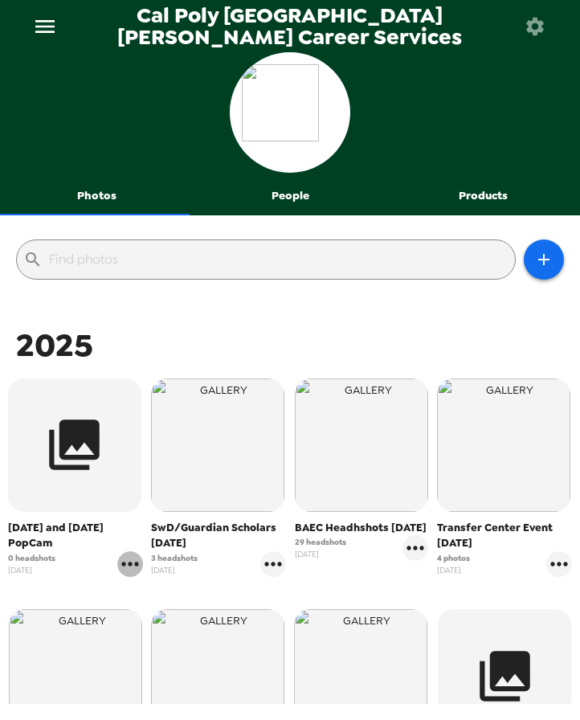
click at [129, 561] on icon "gallery menu" at bounding box center [130, 564] width 26 height 26
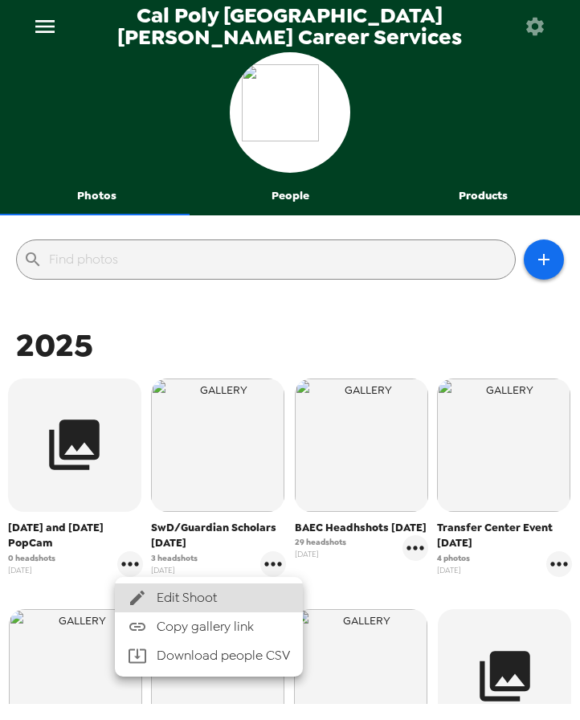
click at [173, 587] on li "Edit Shoot" at bounding box center [209, 597] width 188 height 29
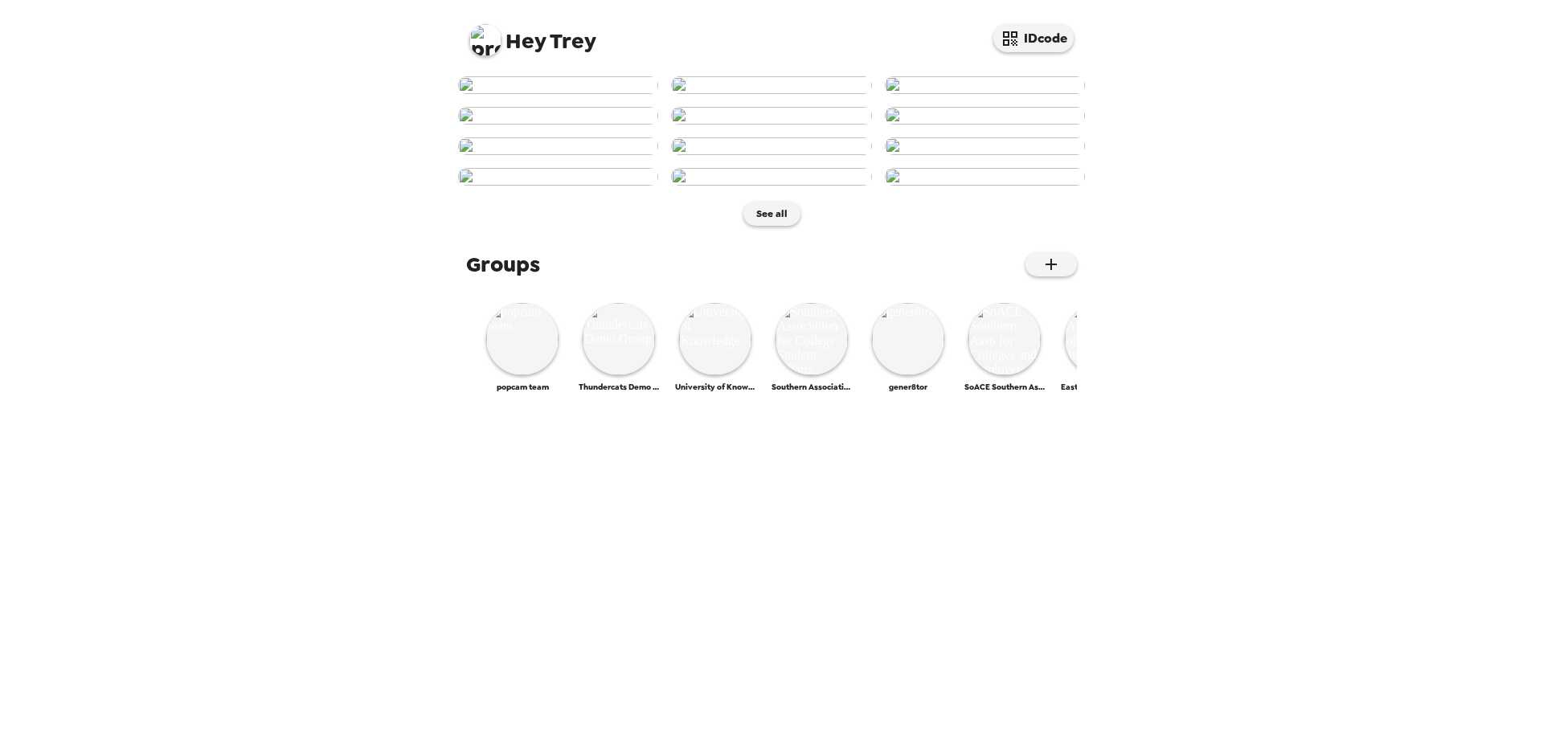
click at [479, 44] on img at bounding box center [485, 40] width 32 height 32
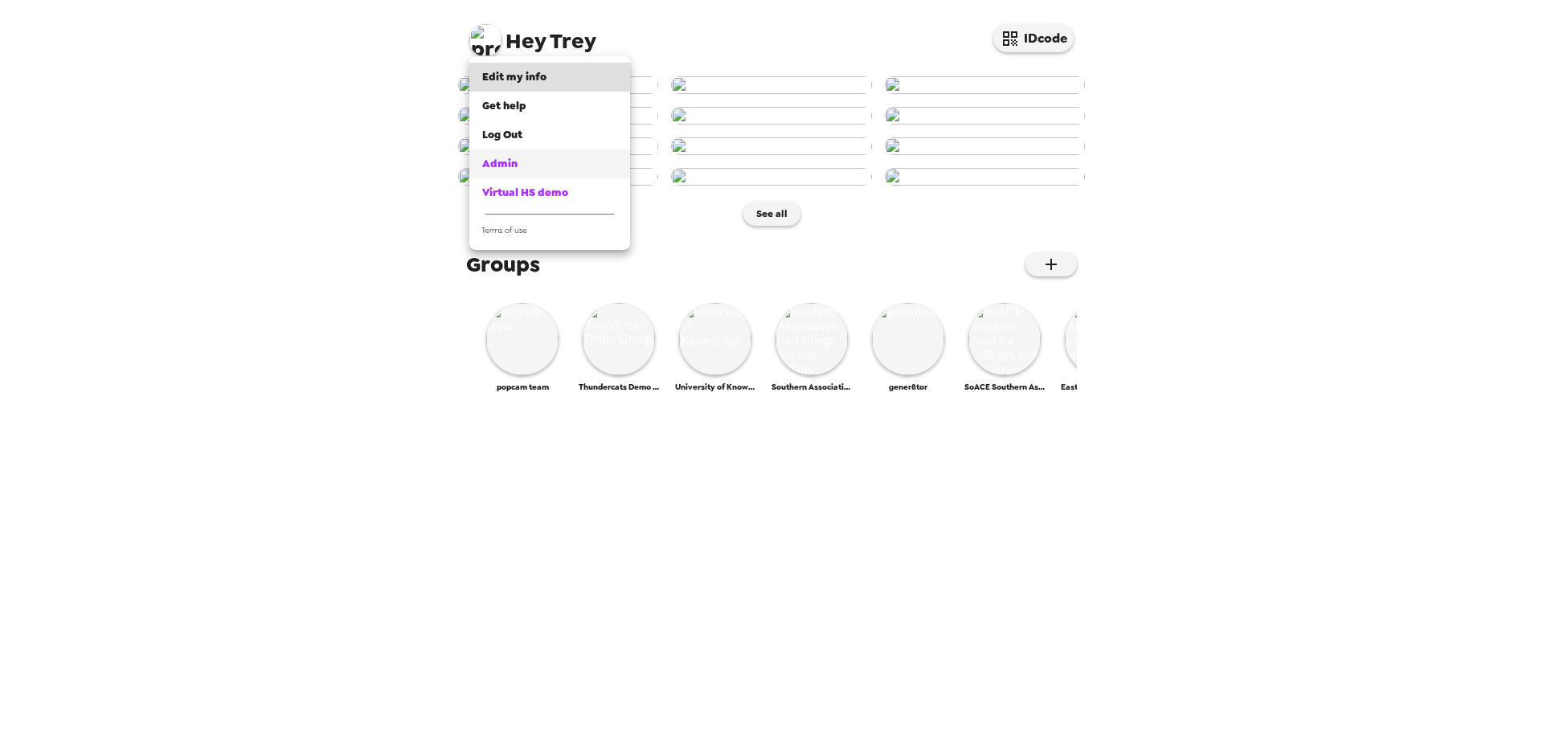
click at [539, 163] on div "Admin" at bounding box center [549, 164] width 135 height 16
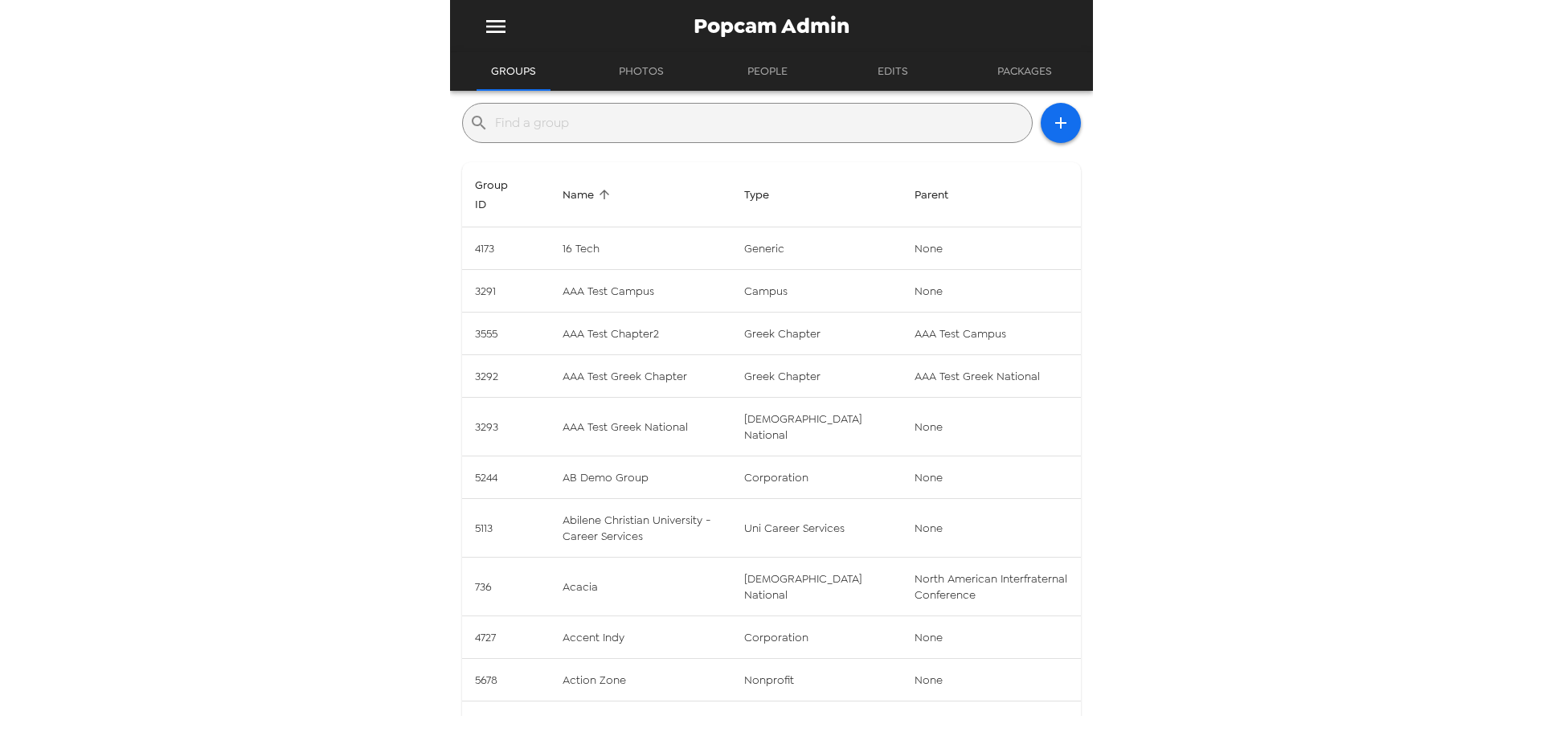
click at [569, 123] on input "text" at bounding box center [760, 123] width 530 height 26
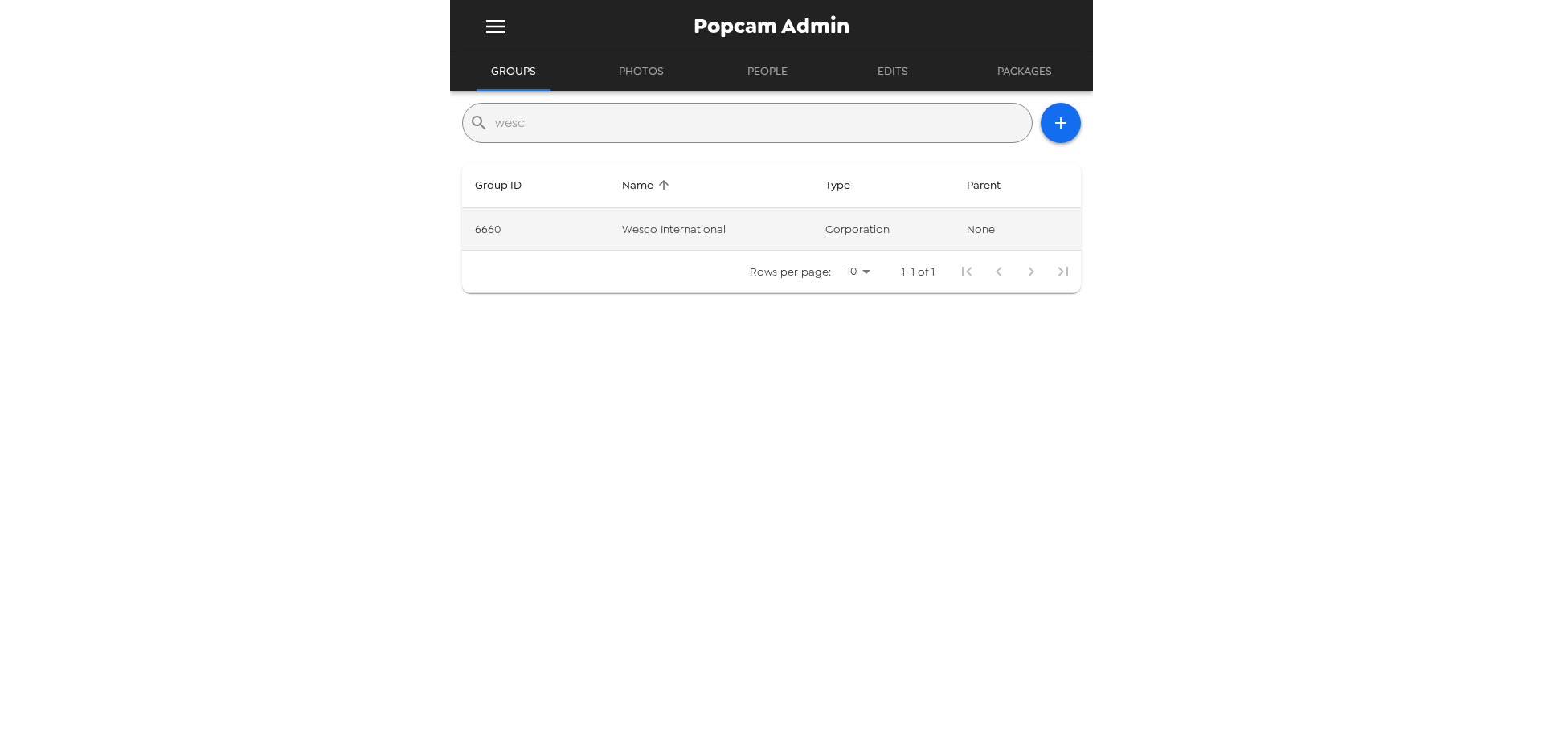
type input "wesc"
click at [699, 229] on td "Wesco International" at bounding box center [711, 229] width 204 height 43
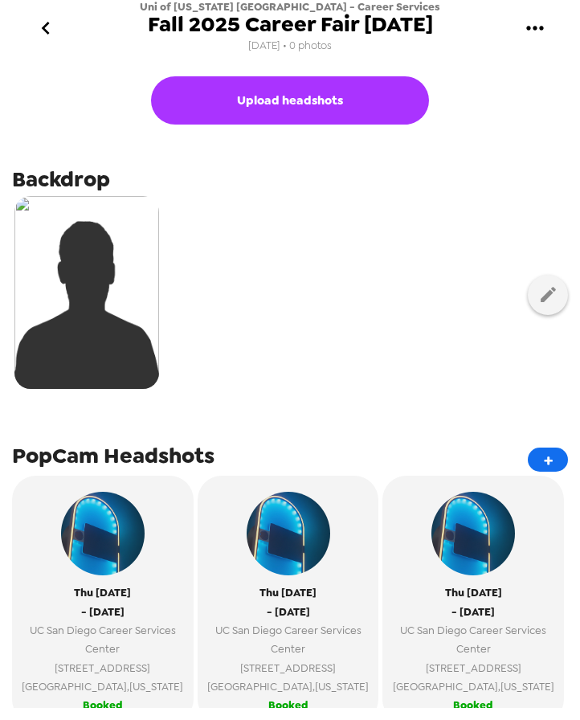
click at [56, 23] on icon "go back" at bounding box center [46, 28] width 26 height 26
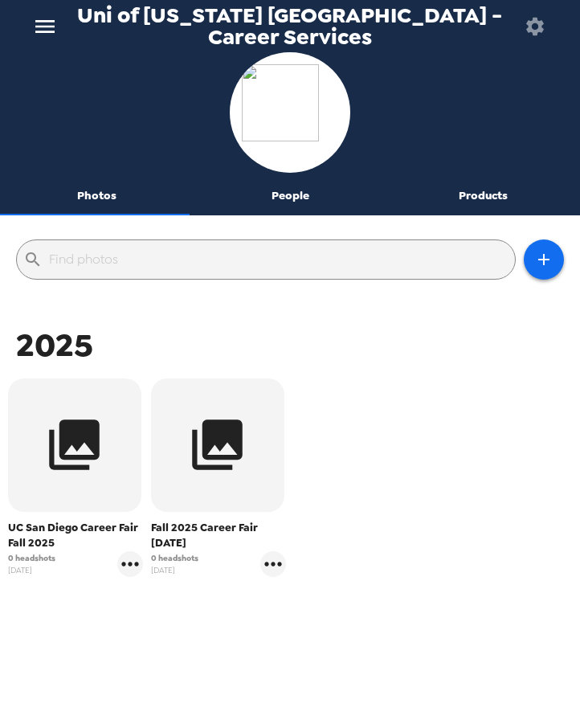
click at [294, 215] on div "Photos People Products ​ 2025 [GEOGRAPHIC_DATA] Career Fair Fall 2025 0 headsho…" at bounding box center [290, 378] width 580 height 652
click at [290, 205] on button "People" at bounding box center [291, 196] width 194 height 39
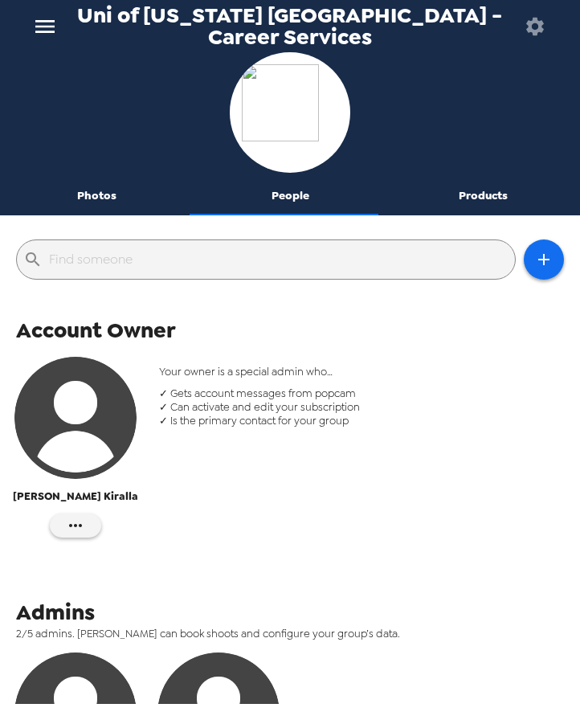
click at [104, 183] on button "Photos" at bounding box center [97, 196] width 194 height 39
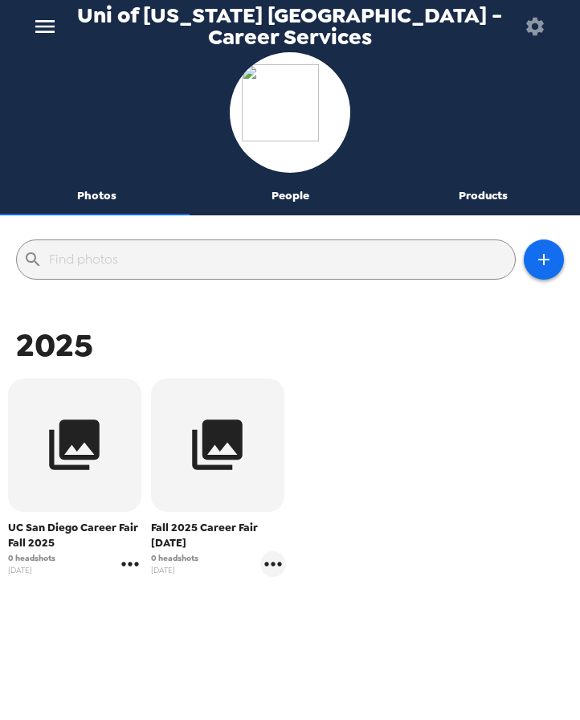
click at [133, 566] on icon "gallery menu" at bounding box center [130, 564] width 26 height 26
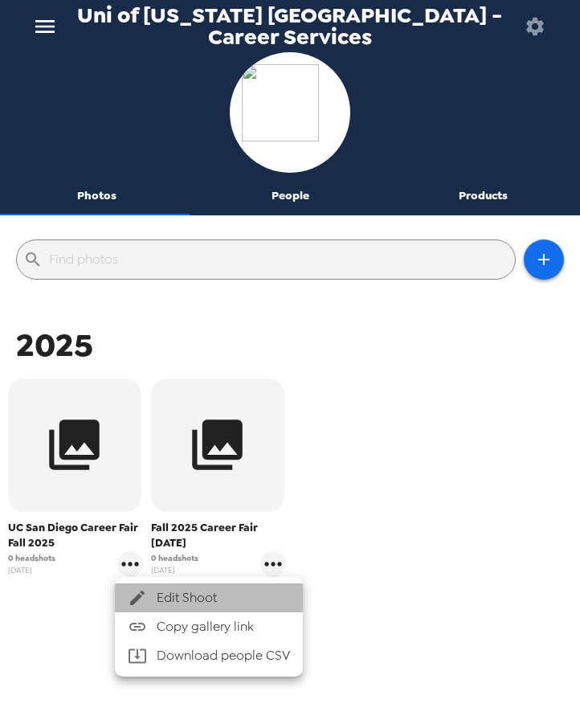
click at [157, 596] on span "Edit Shoot" at bounding box center [223, 597] width 133 height 19
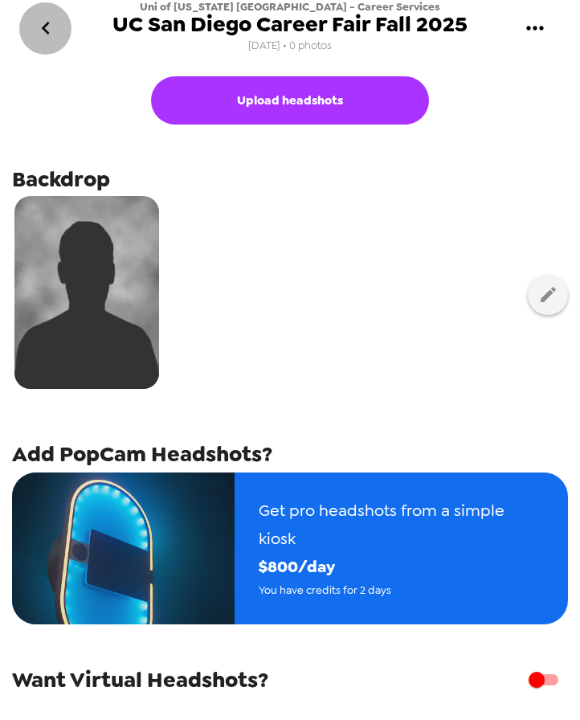
click at [55, 32] on icon "go back" at bounding box center [46, 28] width 26 height 26
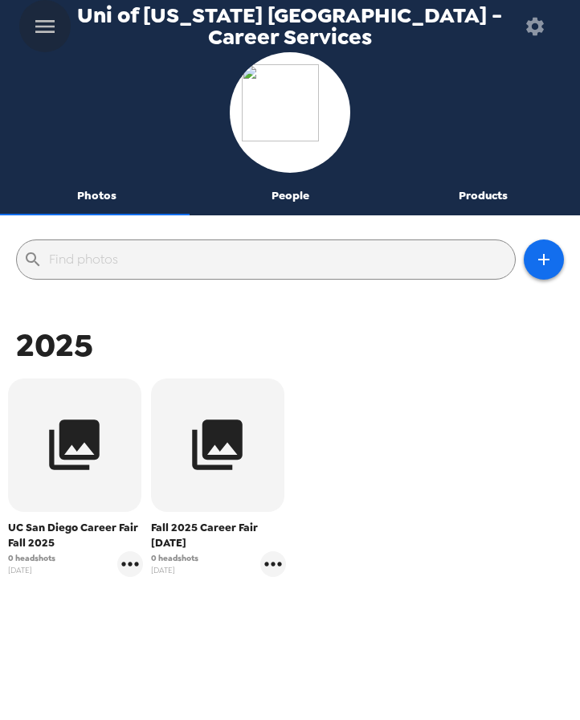
click at [43, 29] on icon "menu" at bounding box center [45, 27] width 26 height 26
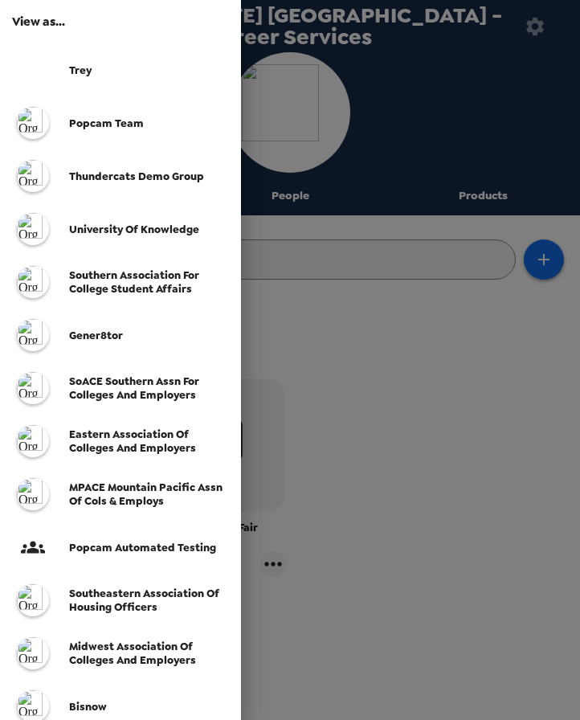
drag, startPoint x: 378, startPoint y: 407, endPoint x: 355, endPoint y: 381, distance: 35.3
click at [378, 406] on div at bounding box center [290, 360] width 580 height 720
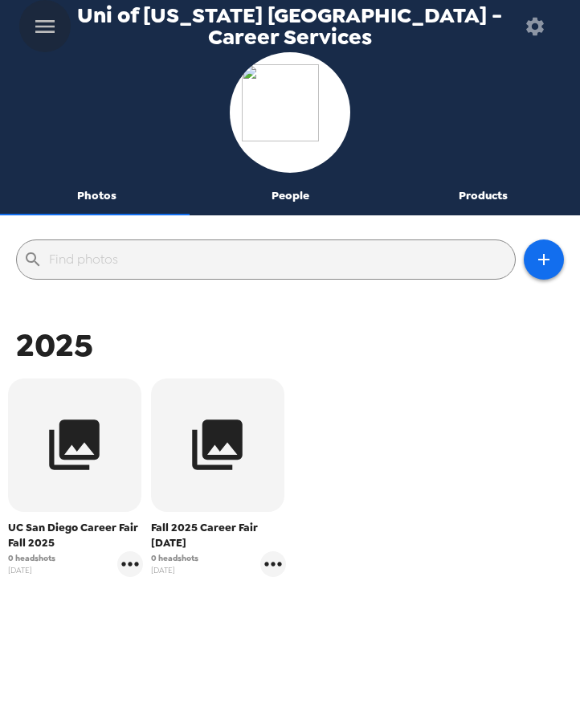
click at [63, 27] on button "menu" at bounding box center [44, 26] width 51 height 52
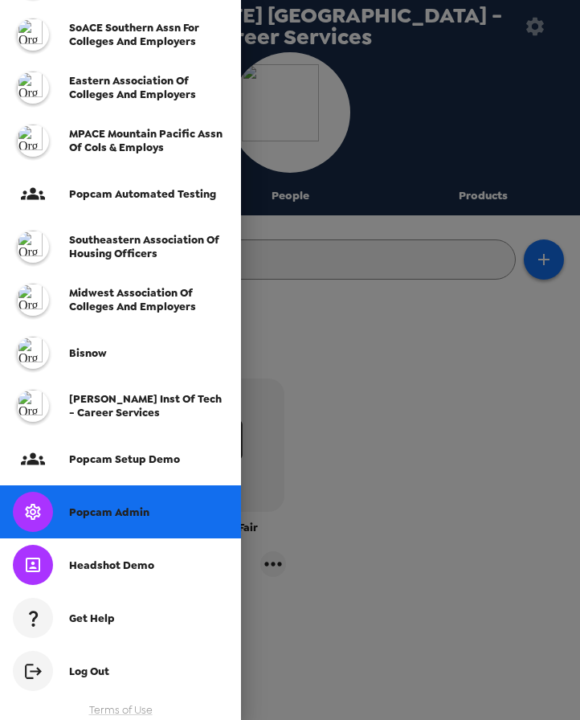
scroll to position [358, 0]
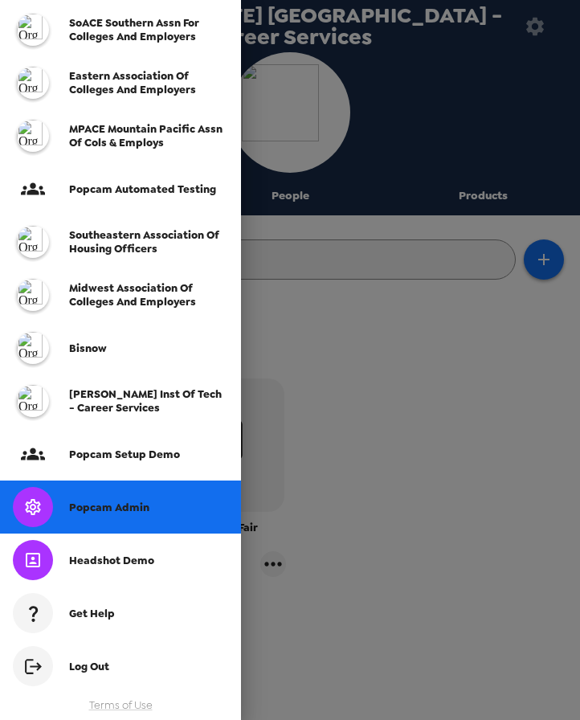
click at [103, 510] on span "Popcam Admin" at bounding box center [109, 508] width 80 height 14
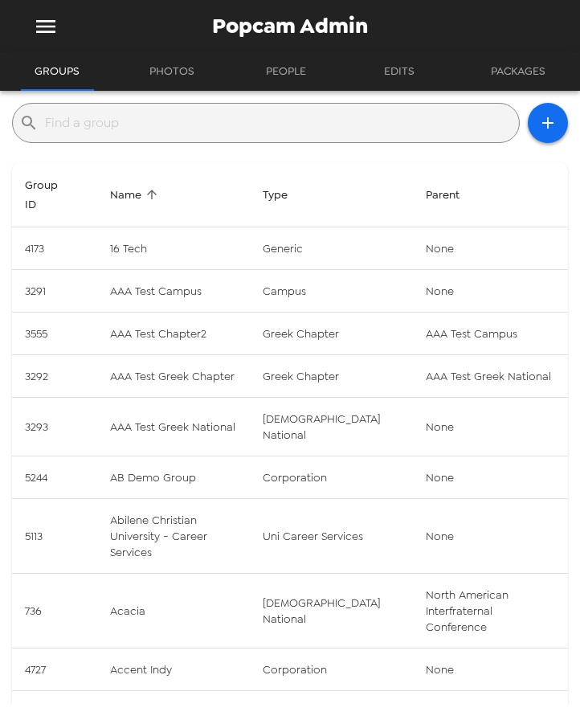
click at [221, 115] on input "text" at bounding box center [279, 123] width 468 height 26
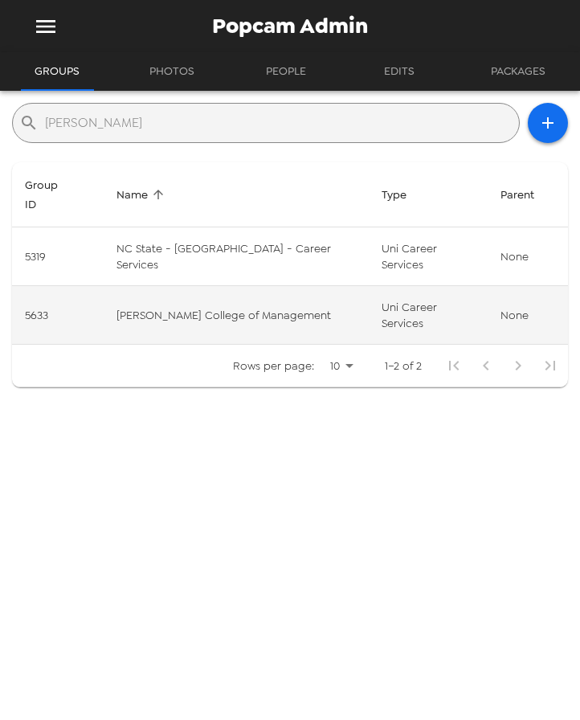
type input "poole"
click at [205, 286] on td "Poole College of Management" at bounding box center [236, 315] width 265 height 59
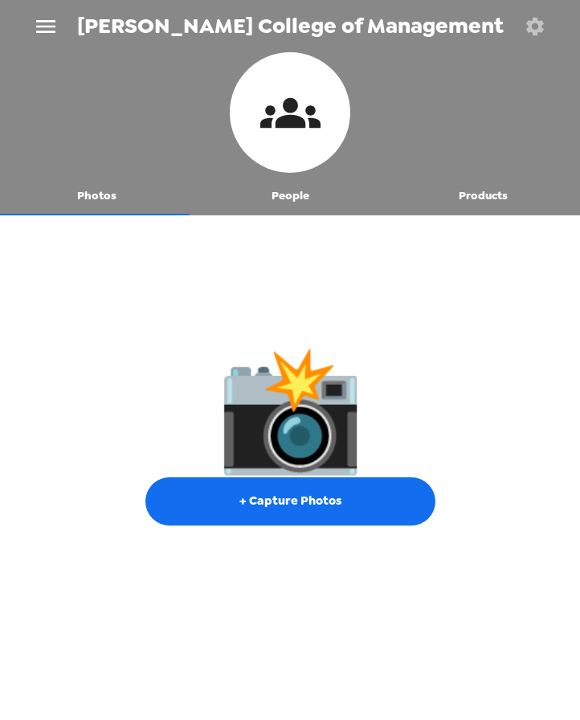
click at [295, 194] on button "People" at bounding box center [291, 196] width 194 height 39
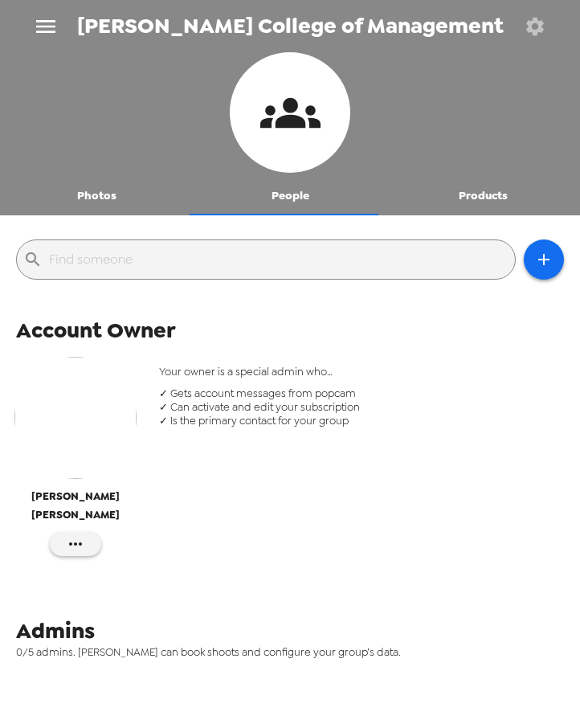
click at [531, 20] on icon "button" at bounding box center [535, 26] width 22 height 22
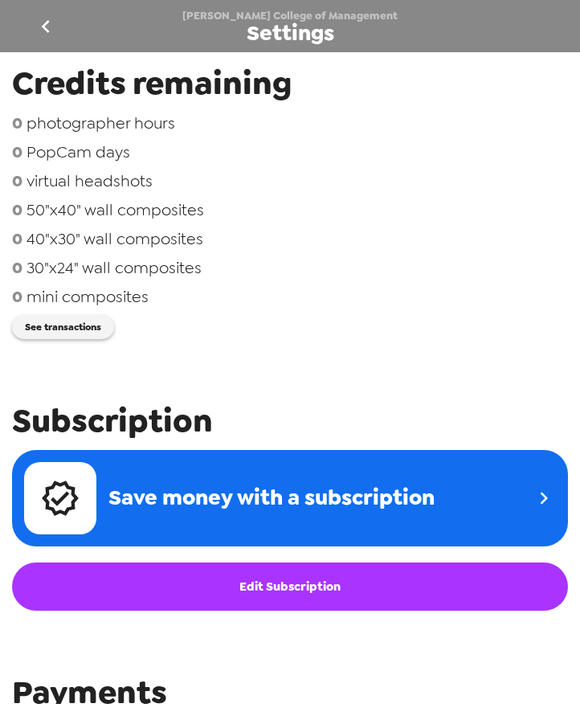
scroll to position [640, 0]
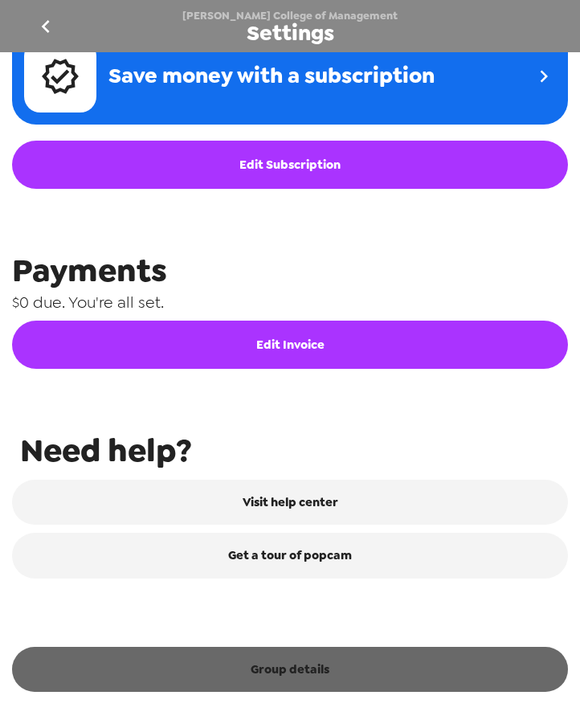
click at [309, 689] on button "Group details" at bounding box center [290, 669] width 556 height 45
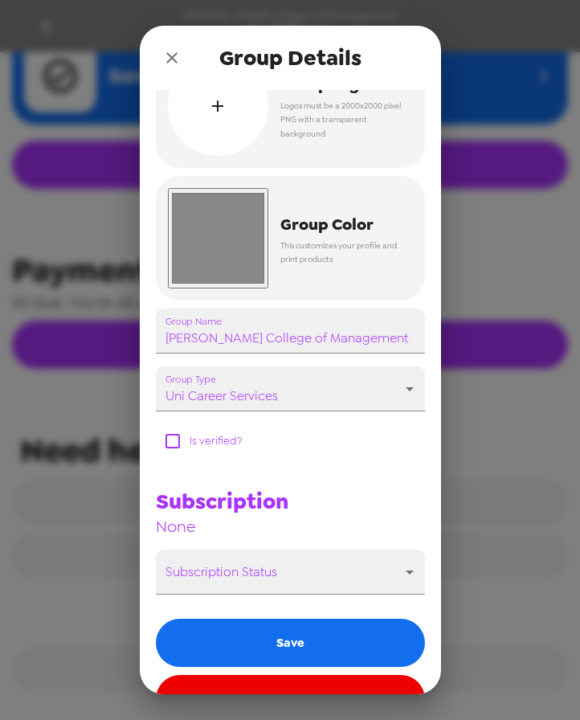
scroll to position [92, 0]
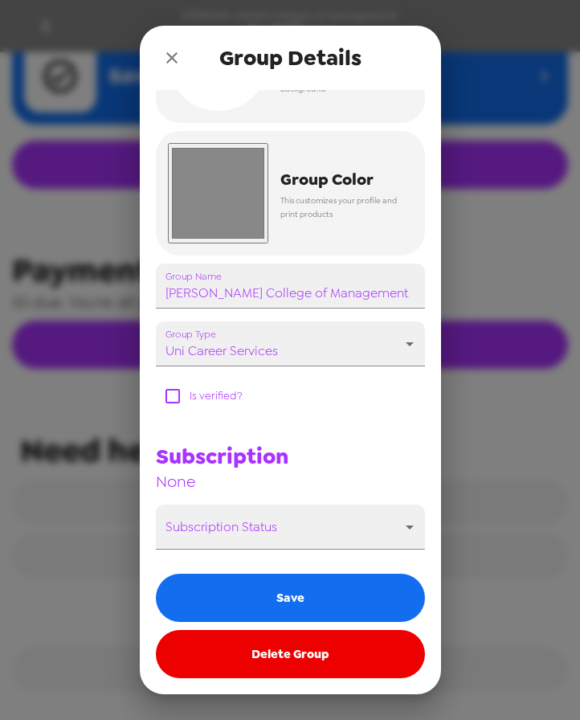
click at [306, 661] on button "Delete Group" at bounding box center [290, 654] width 269 height 48
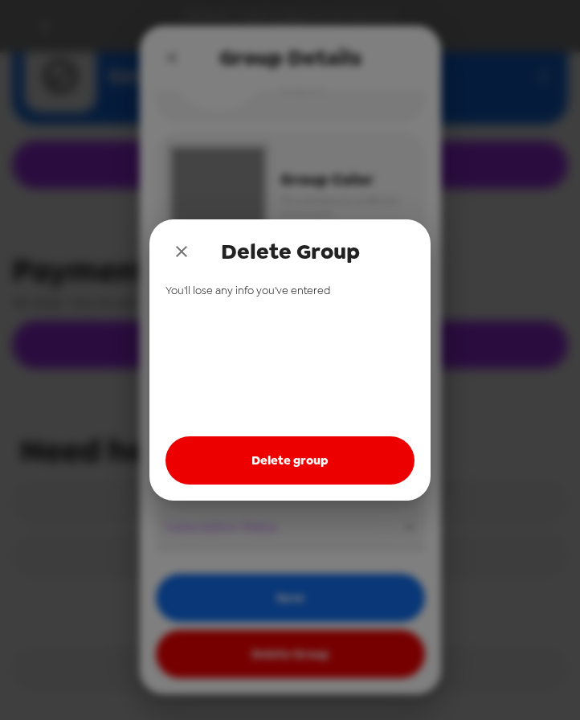
click at [290, 452] on button "Delete group" at bounding box center [290, 460] width 249 height 48
drag, startPoint x: 186, startPoint y: 244, endPoint x: 180, endPoint y: 121, distance: 123.1
click at [185, 244] on icon "close" at bounding box center [181, 251] width 19 height 19
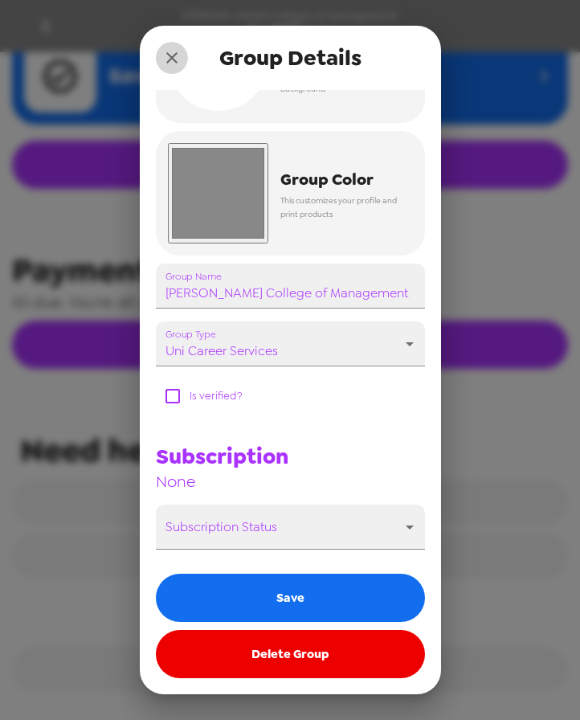
drag, startPoint x: 174, startPoint y: 65, endPoint x: 162, endPoint y: 55, distance: 15.4
click at [173, 63] on icon "close" at bounding box center [171, 57] width 19 height 19
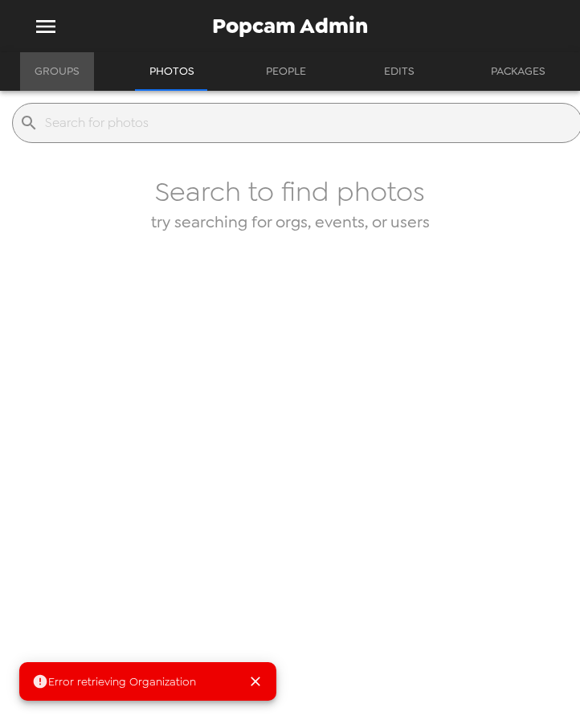
drag, startPoint x: 35, startPoint y: 73, endPoint x: 59, endPoint y: 77, distance: 23.6
click at [49, 73] on button "Groups" at bounding box center [57, 71] width 74 height 39
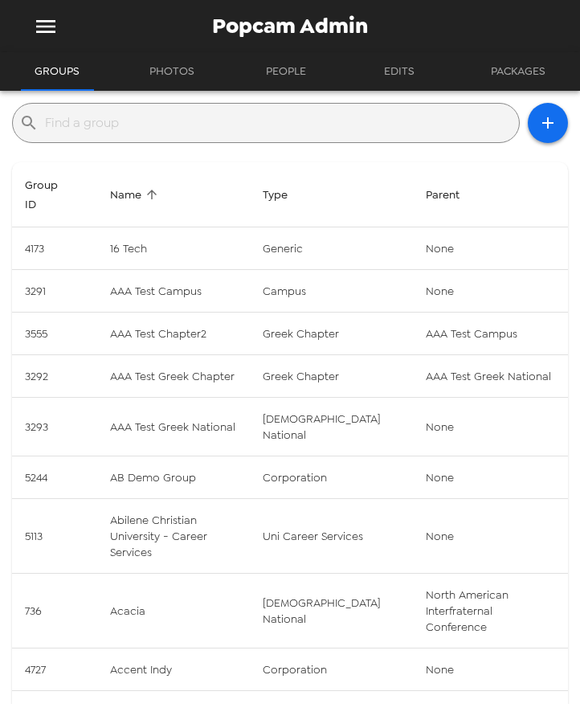
drag, startPoint x: 111, startPoint y: 116, endPoint x: 124, endPoint y: 121, distance: 13.7
click at [112, 117] on input "text" at bounding box center [279, 123] width 468 height 26
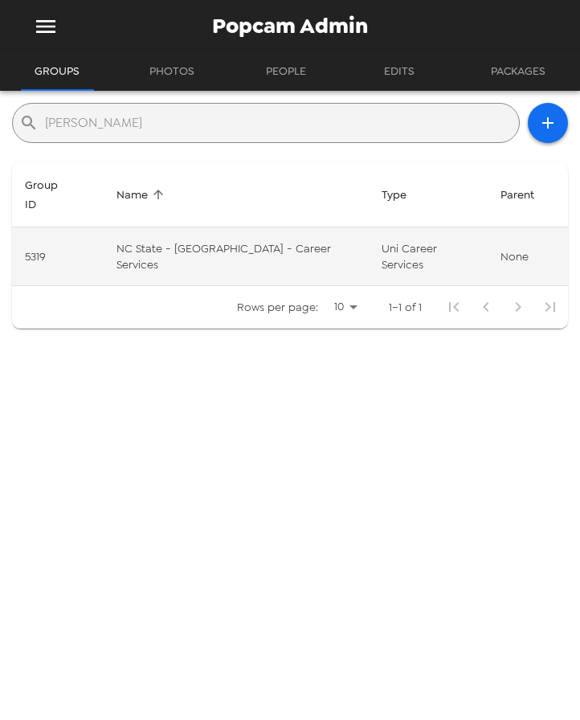
type input "poole"
click at [264, 228] on td "NC State - Poole - Career Services" at bounding box center [236, 256] width 265 height 59
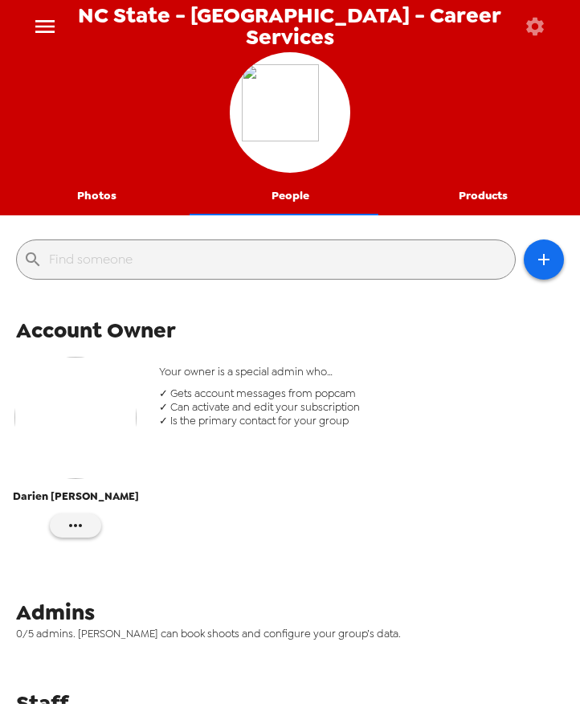
click at [72, 193] on button "Photos" at bounding box center [97, 196] width 194 height 39
